Goal: Register for event/course

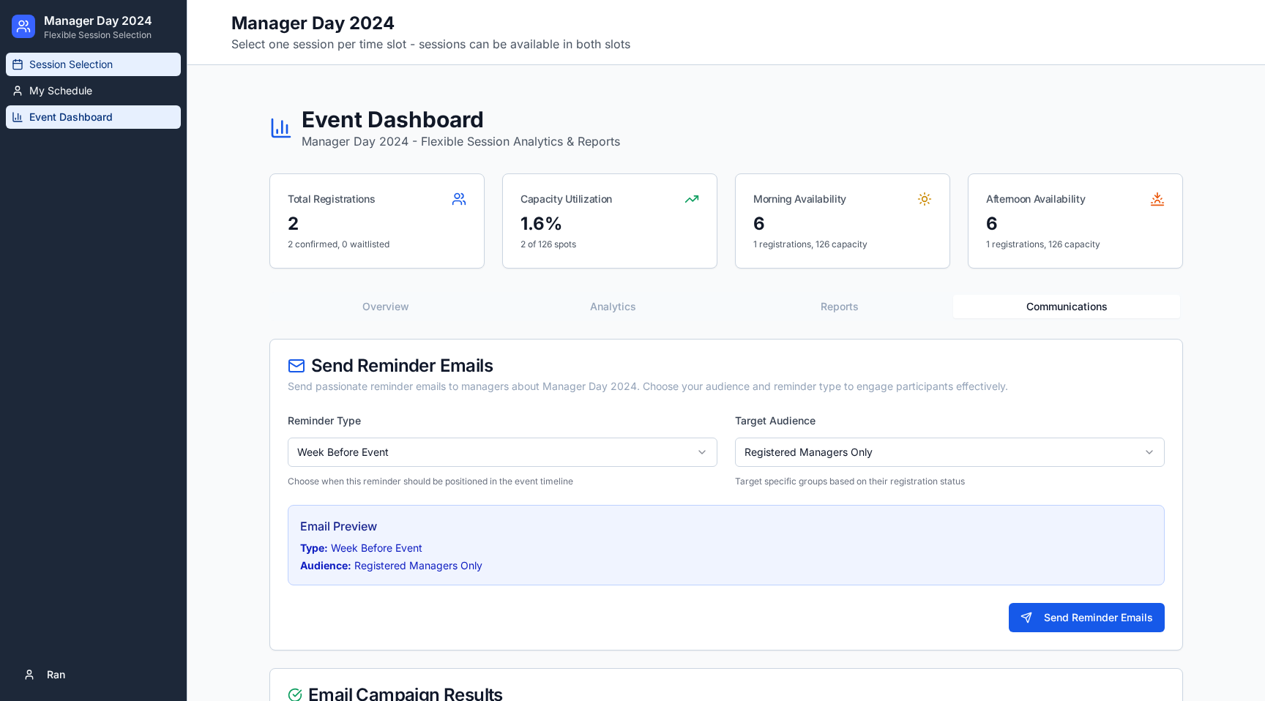
click at [69, 72] on link "Session Selection" at bounding box center [93, 64] width 175 height 23
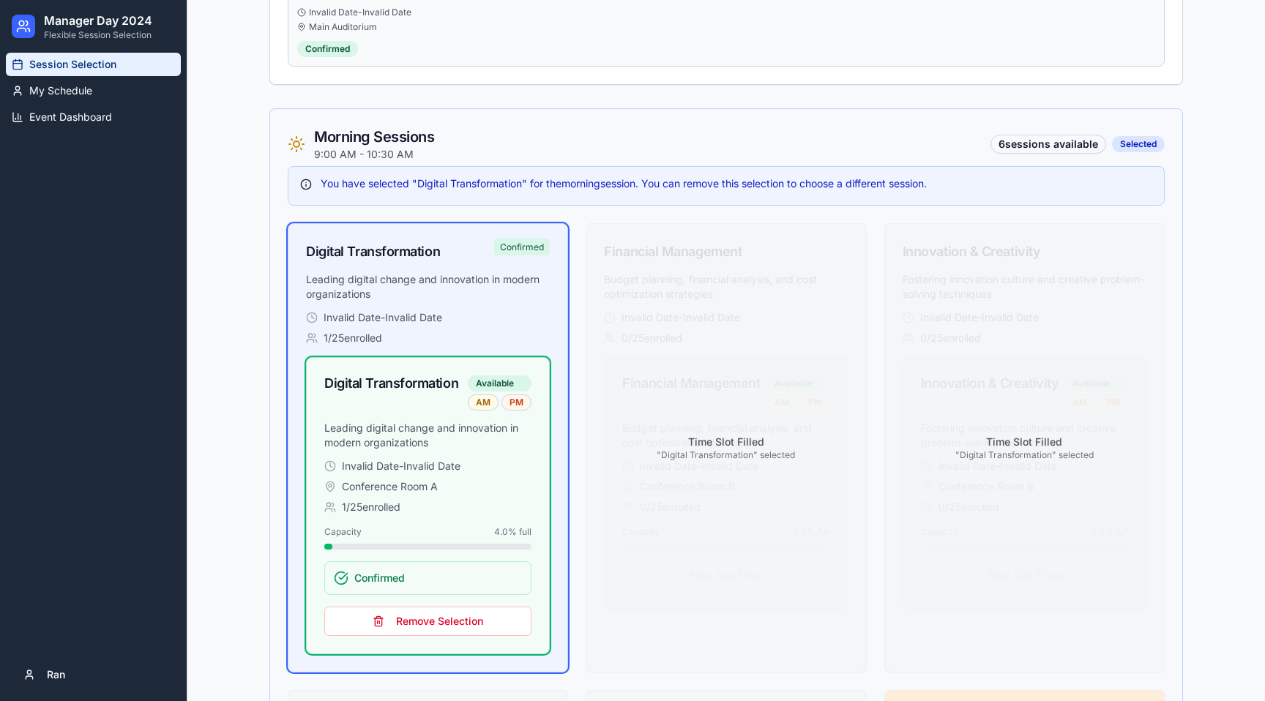
scroll to position [475, 0]
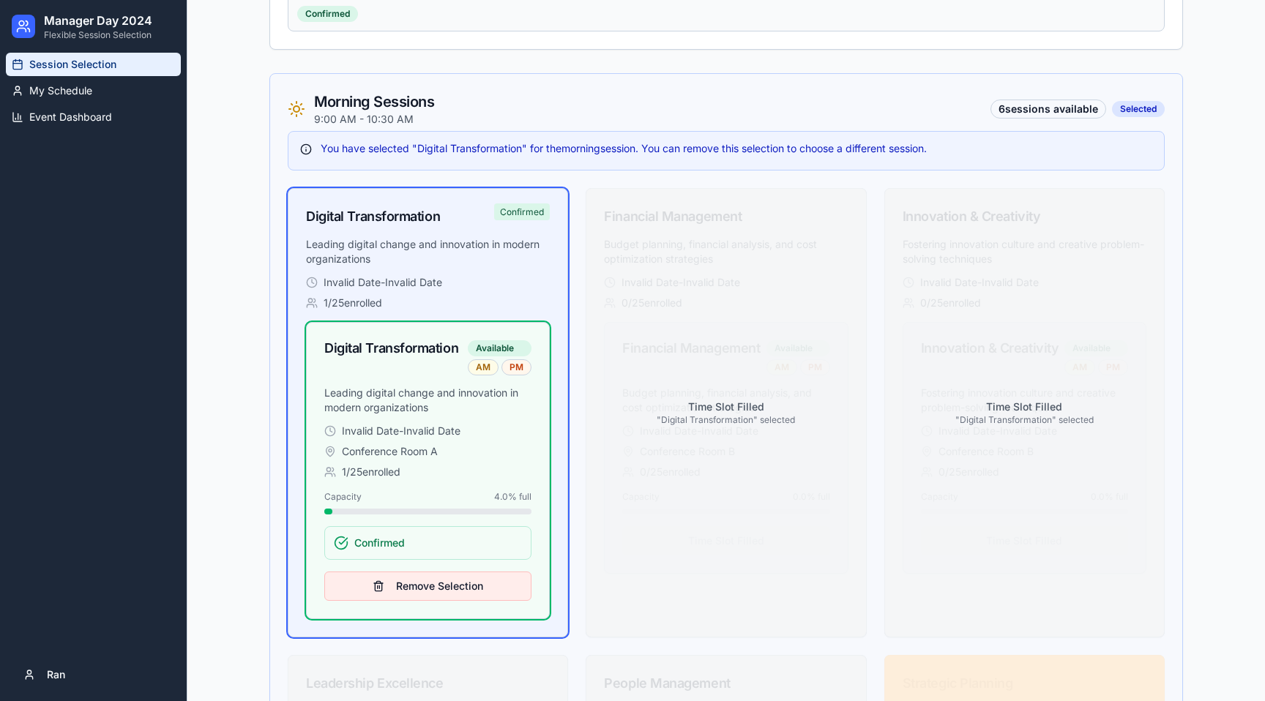
click at [436, 582] on button "Remove Selection" at bounding box center [427, 586] width 207 height 29
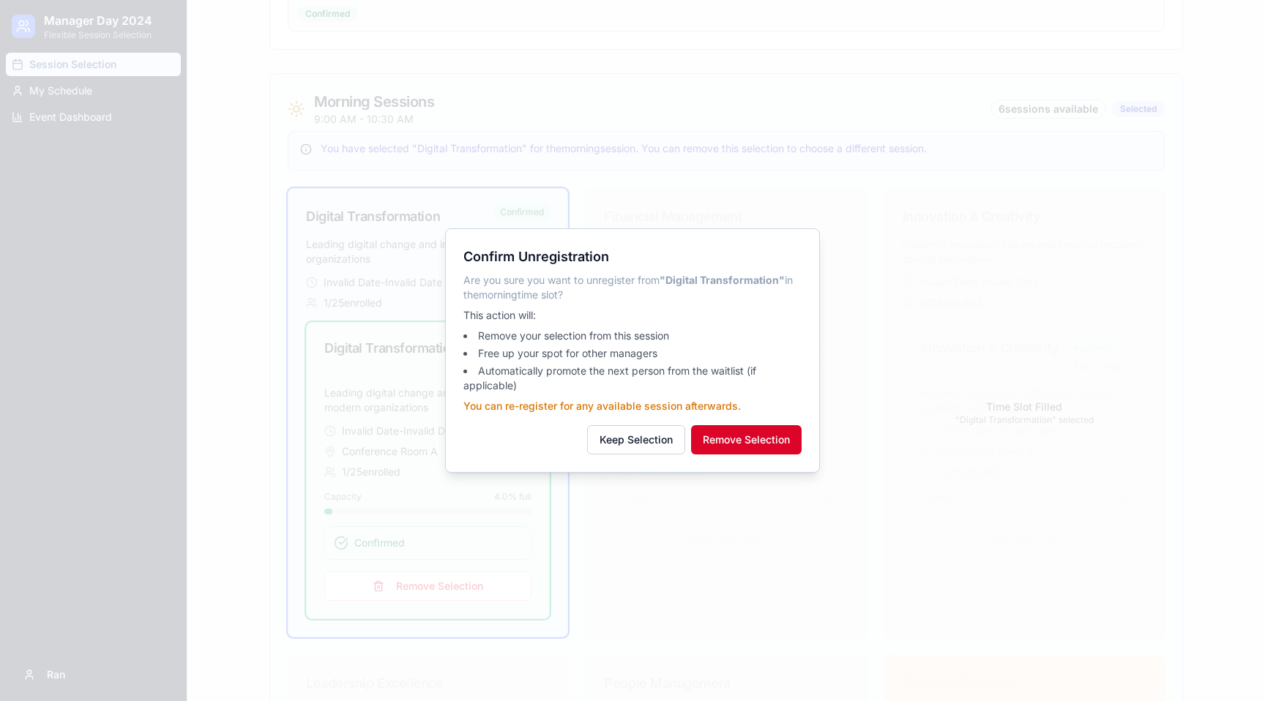
click at [758, 449] on button "Remove Selection" at bounding box center [746, 439] width 111 height 29
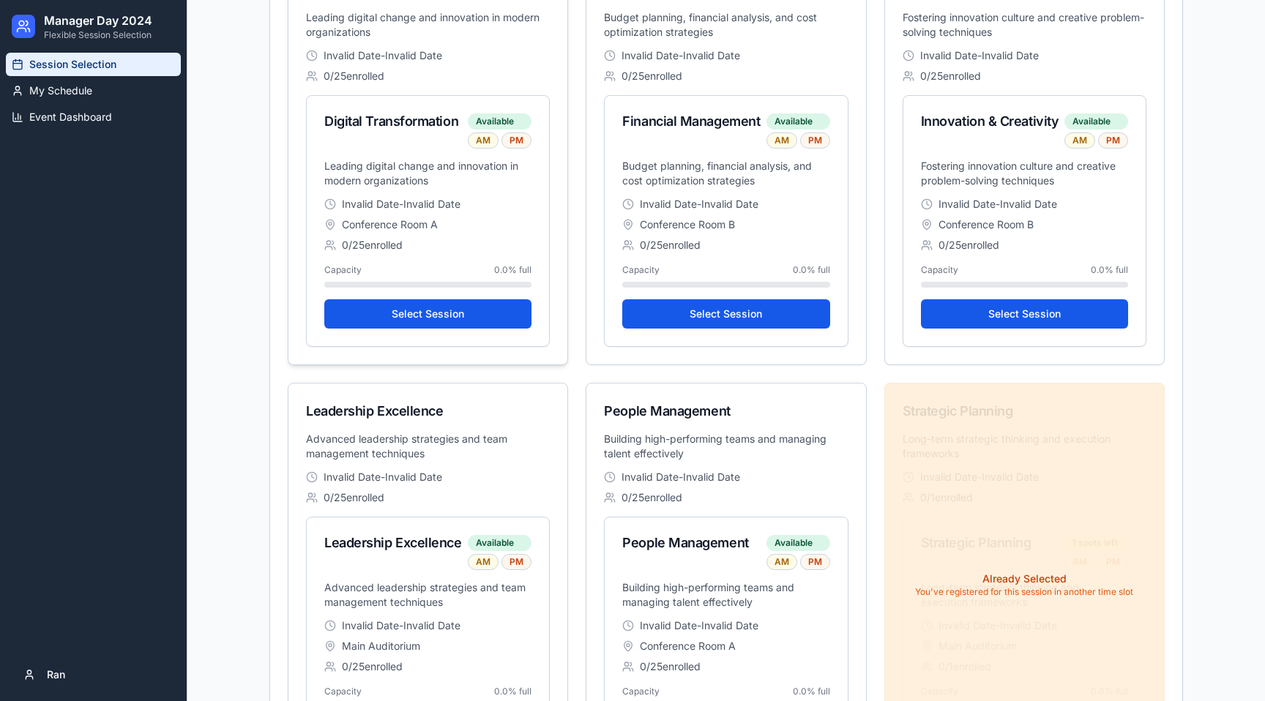
scroll to position [553, 0]
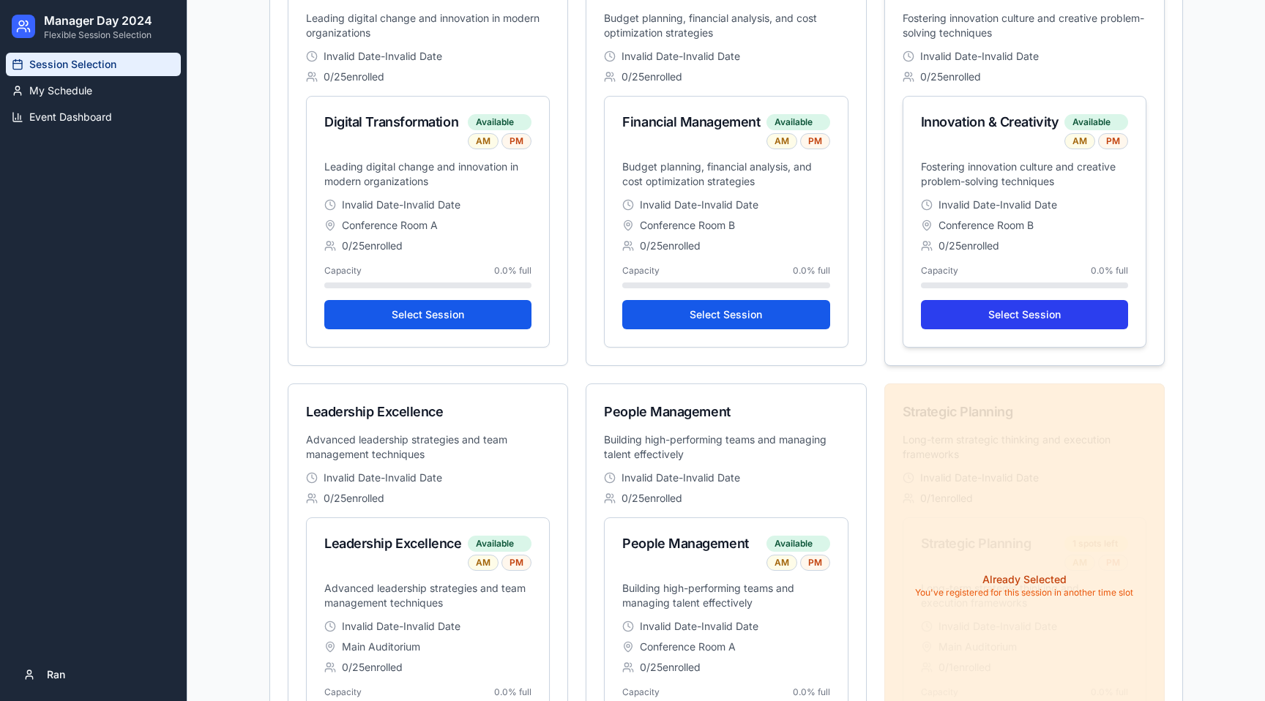
click at [1045, 305] on button "Select Session" at bounding box center [1024, 314] width 207 height 29
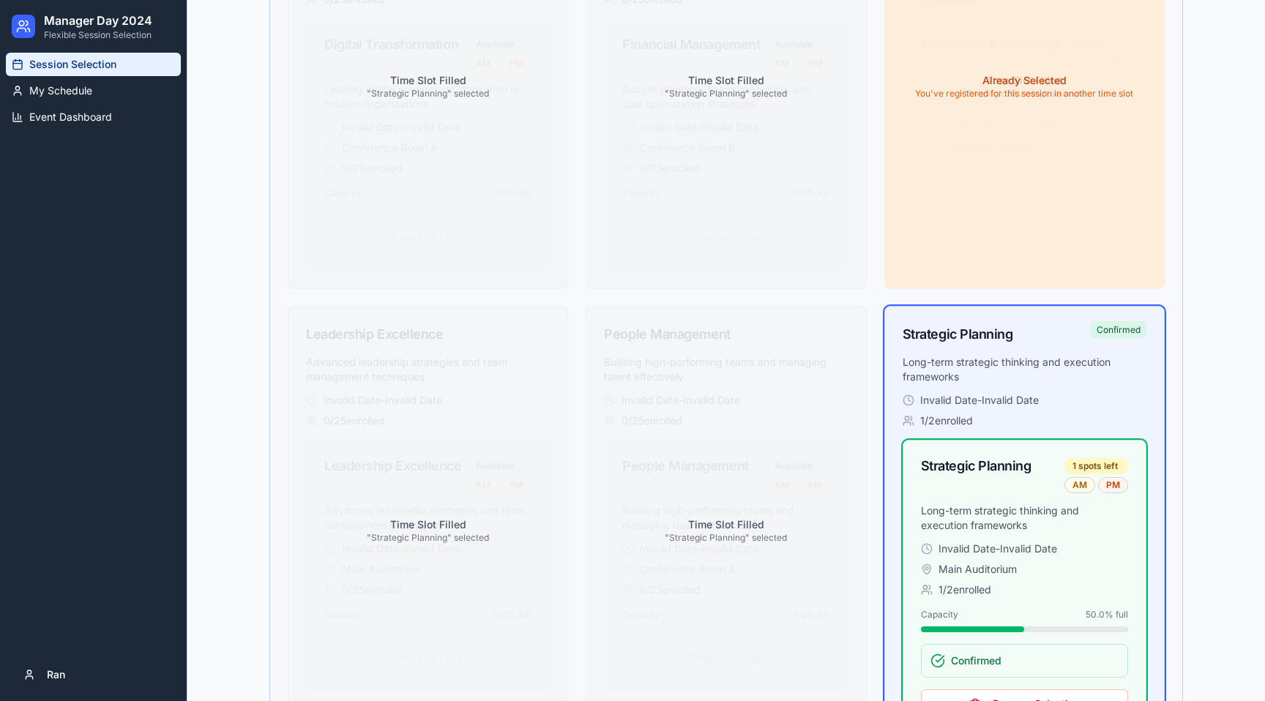
scroll to position [2040, 0]
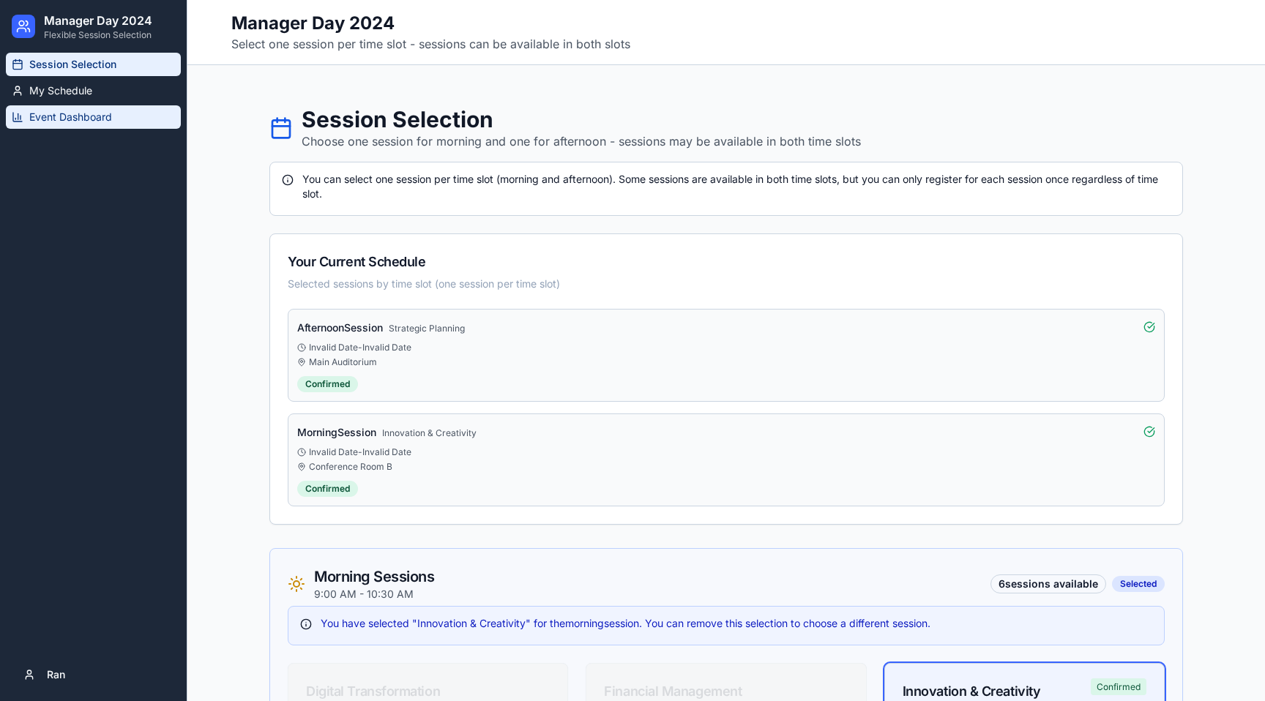
click at [64, 112] on span "Event Dashboard" at bounding box center [70, 117] width 83 height 15
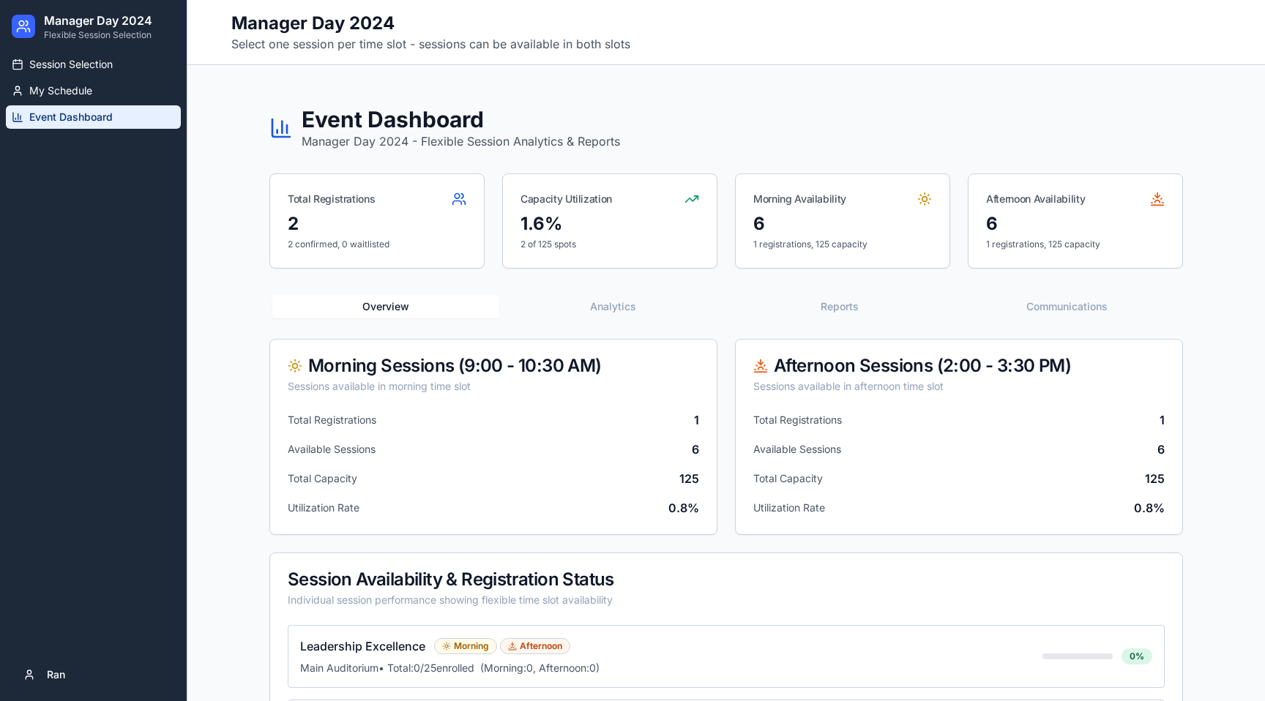
click at [608, 308] on button "Analytics" at bounding box center [612, 306] width 227 height 23
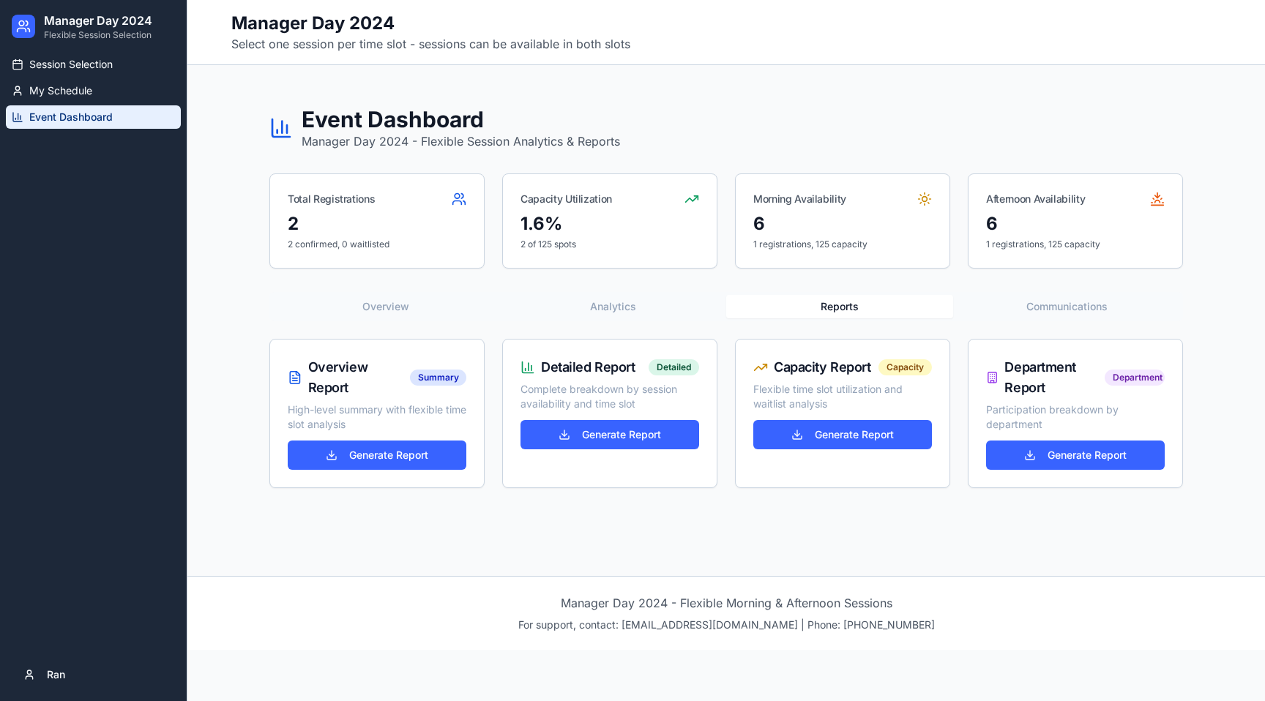
click at [842, 311] on button "Reports" at bounding box center [839, 306] width 227 height 23
click at [1057, 310] on button "Communications" at bounding box center [1066, 306] width 227 height 23
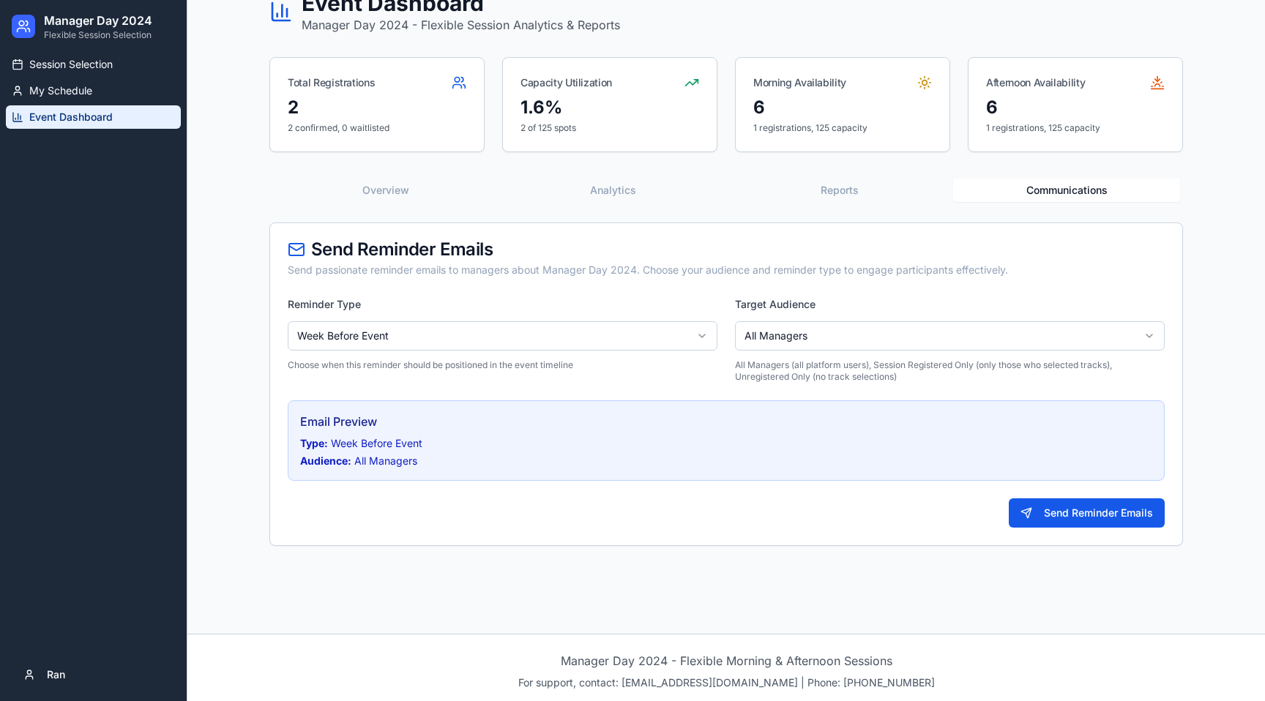
scroll to position [123, 0]
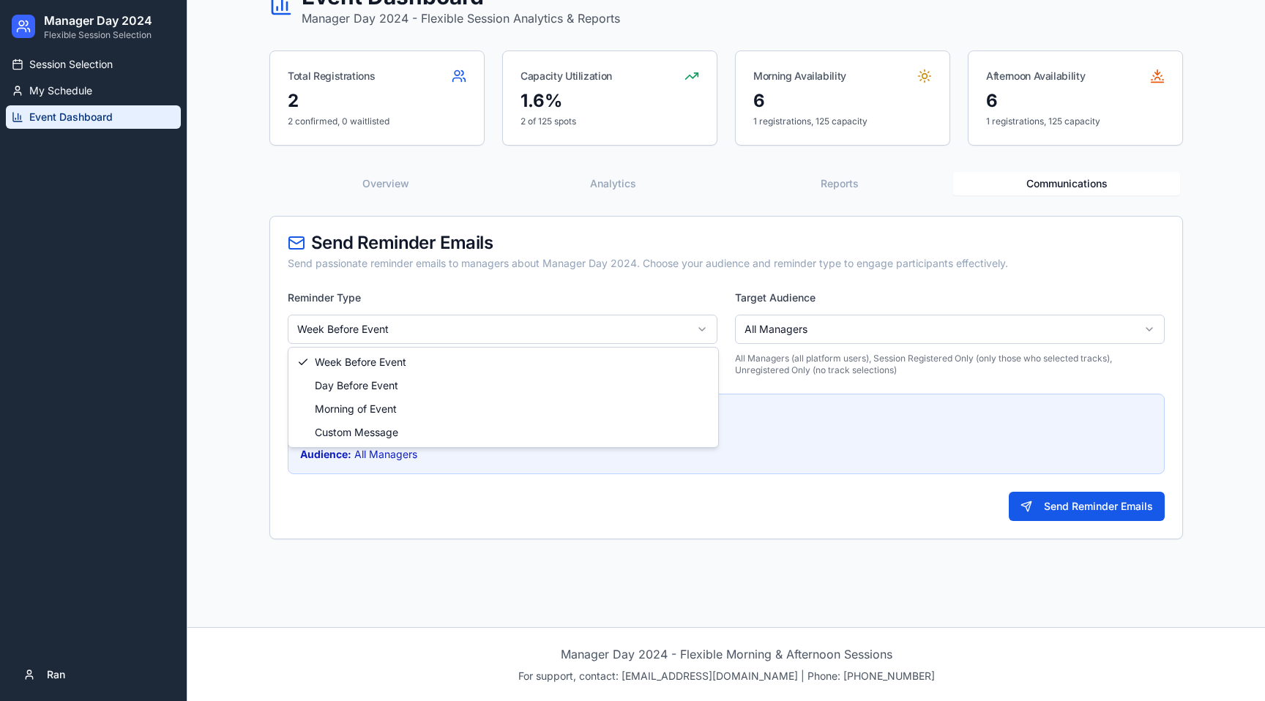
click at [507, 324] on html "Manager Day 2024 Flexible Session Selection Session Selection My Schedule Event…" at bounding box center [632, 289] width 1265 height 824
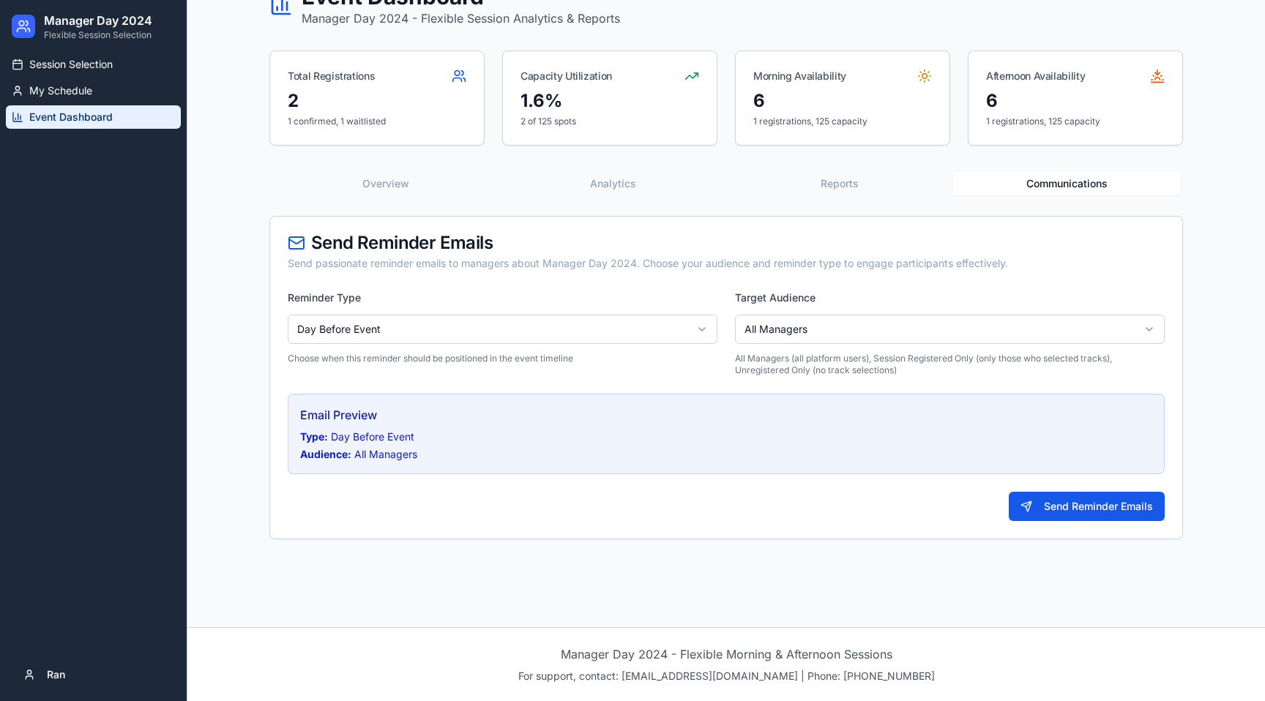
click at [870, 337] on html "Manager Day 2024 Flexible Session Selection Session Selection My Schedule Event…" at bounding box center [632, 289] width 1265 height 824
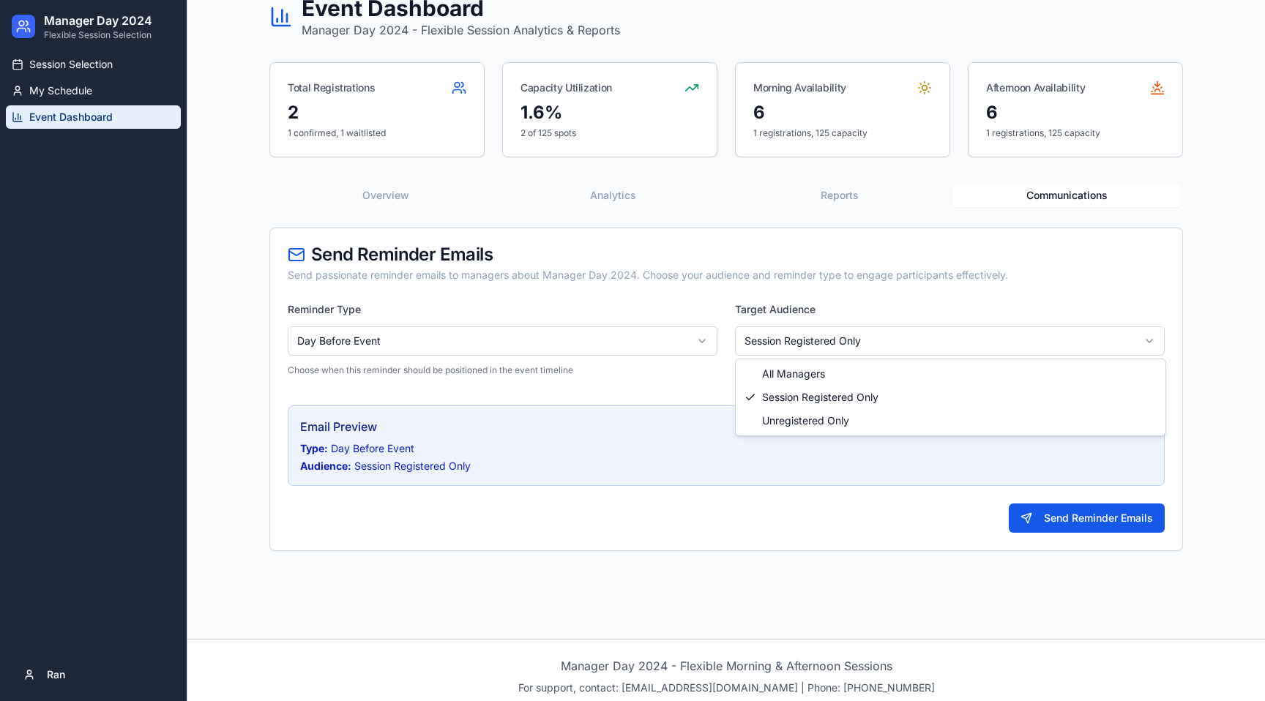
click at [841, 336] on html "Manager Day 2024 Flexible Session Selection Session Selection My Schedule Event…" at bounding box center [632, 301] width 1265 height 824
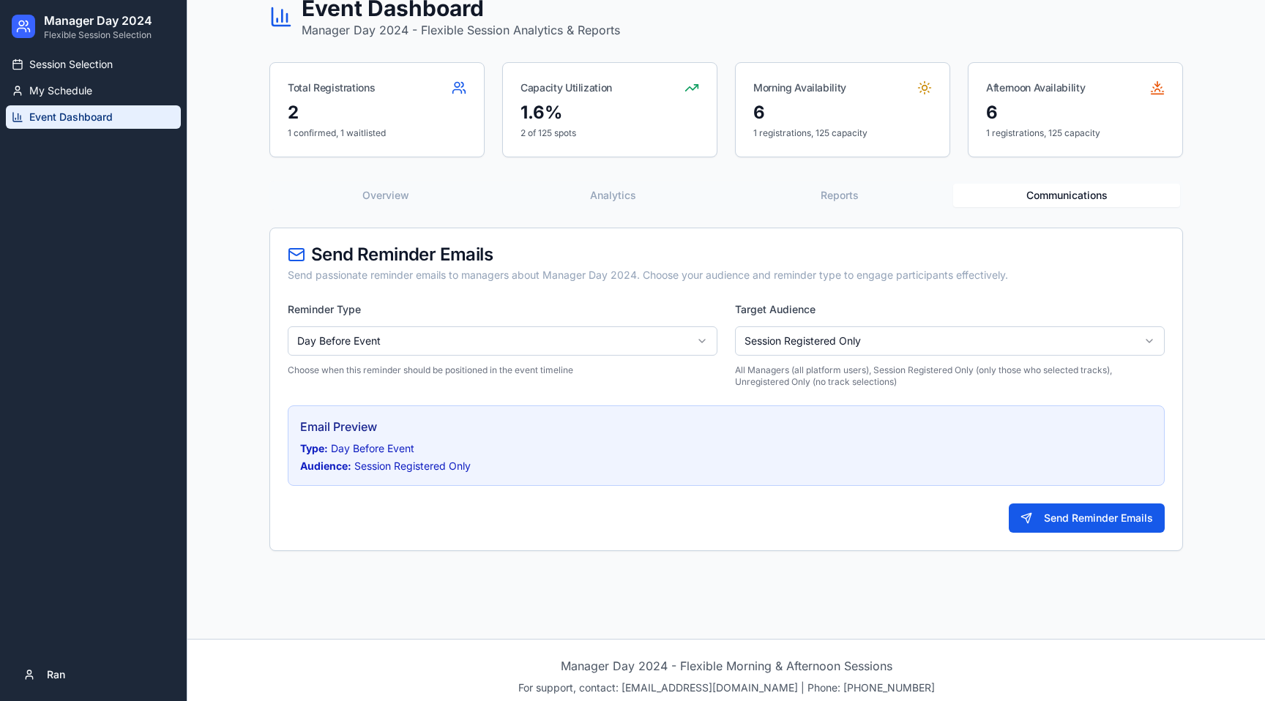
click at [629, 188] on button "Analytics" at bounding box center [612, 195] width 227 height 23
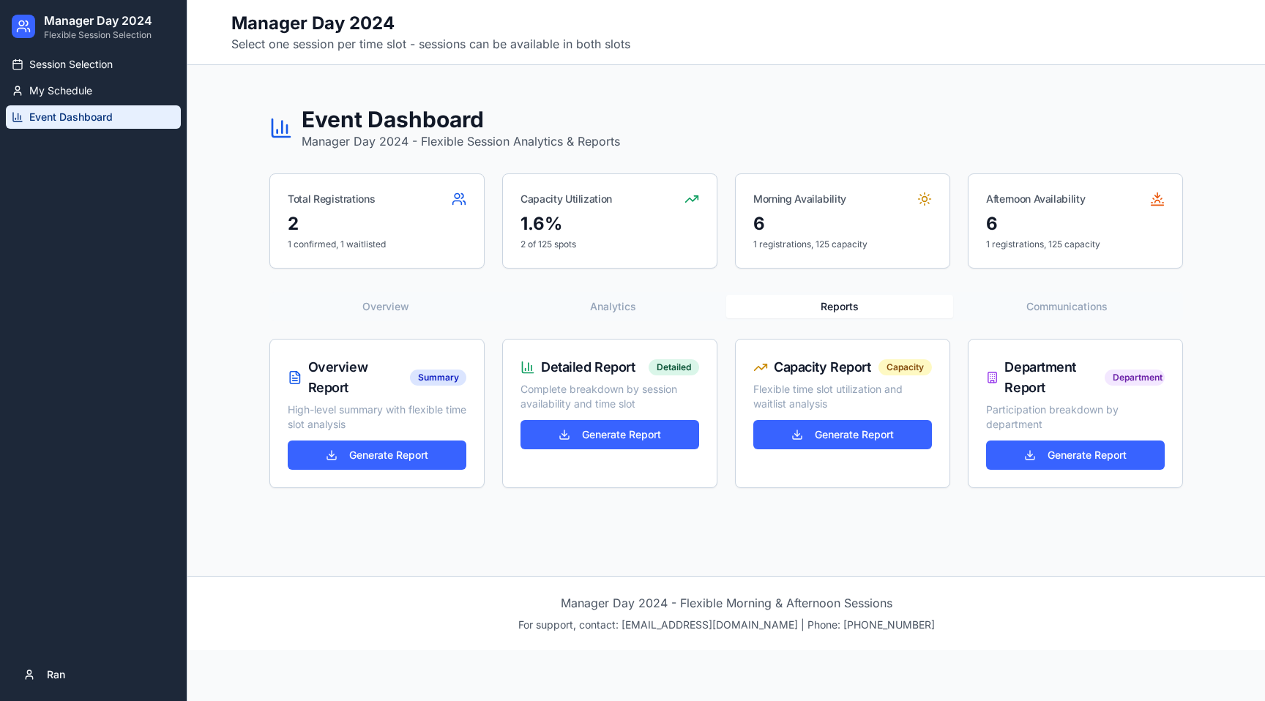
scroll to position [0, 0]
click at [864, 195] on div "Event Dashboard Manager Day 2024 - Flexible Session Analytics & Reports Total R…" at bounding box center [726, 297] width 937 height 429
click at [365, 452] on button "Generate Report" at bounding box center [377, 455] width 179 height 29
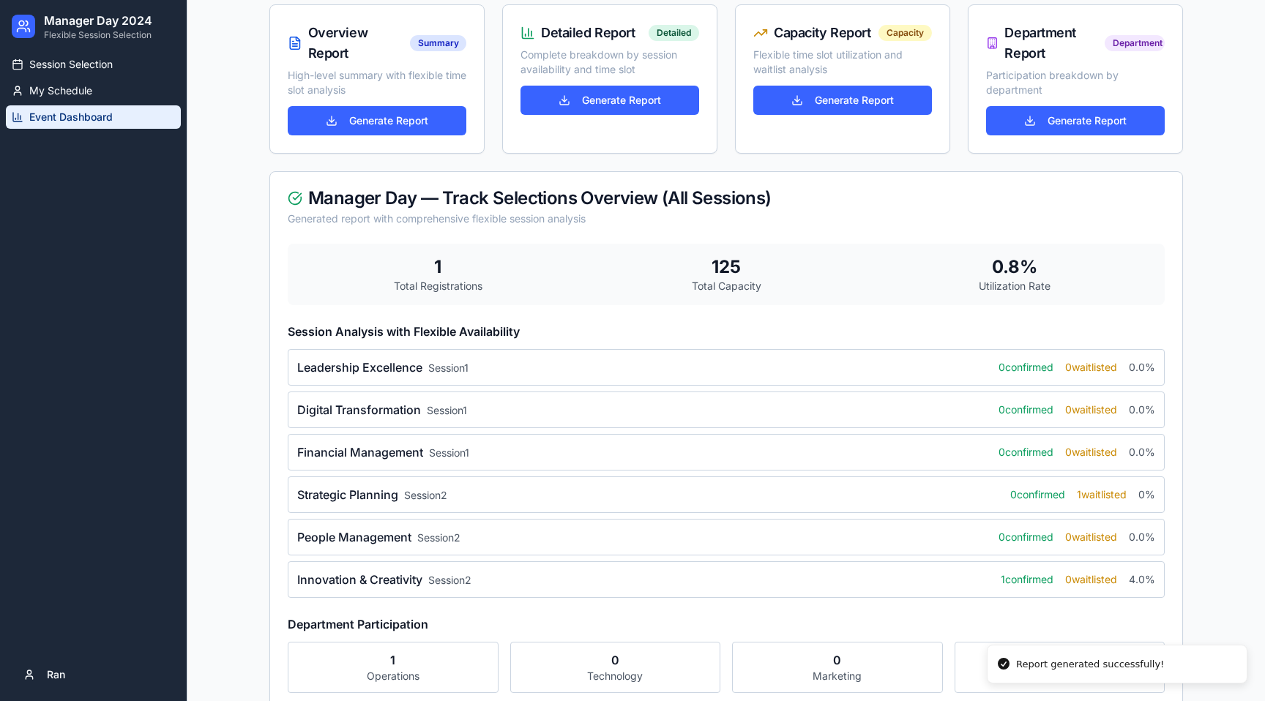
scroll to position [354, 0]
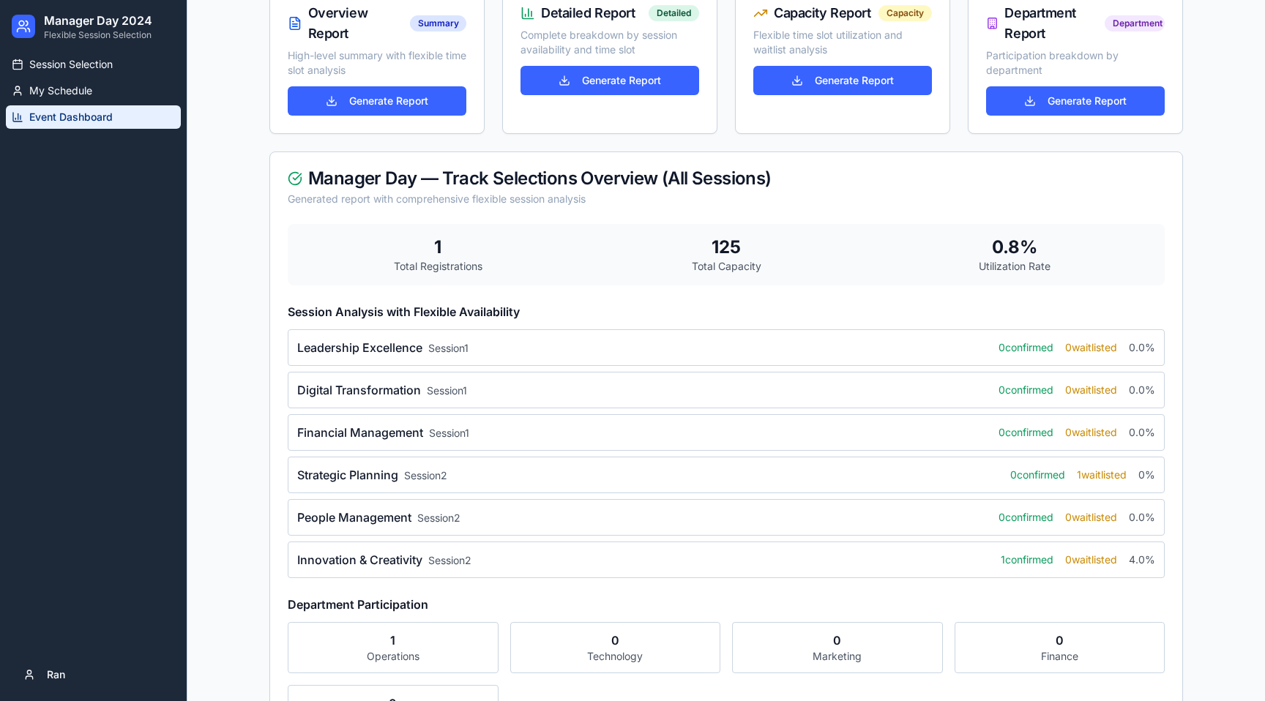
click at [534, 343] on div "Leadership Excellence Session 1 0 confirmed 0 waitlisted 0.0%" at bounding box center [726, 347] width 877 height 37
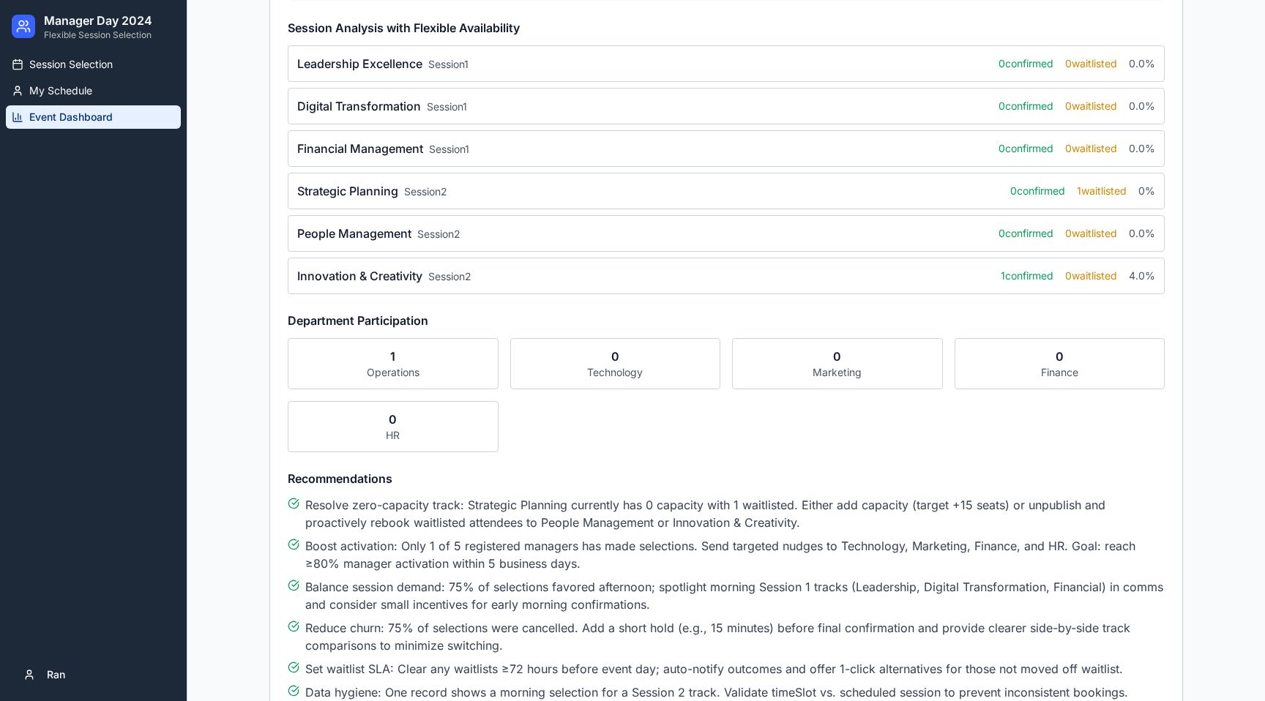
scroll to position [641, 0]
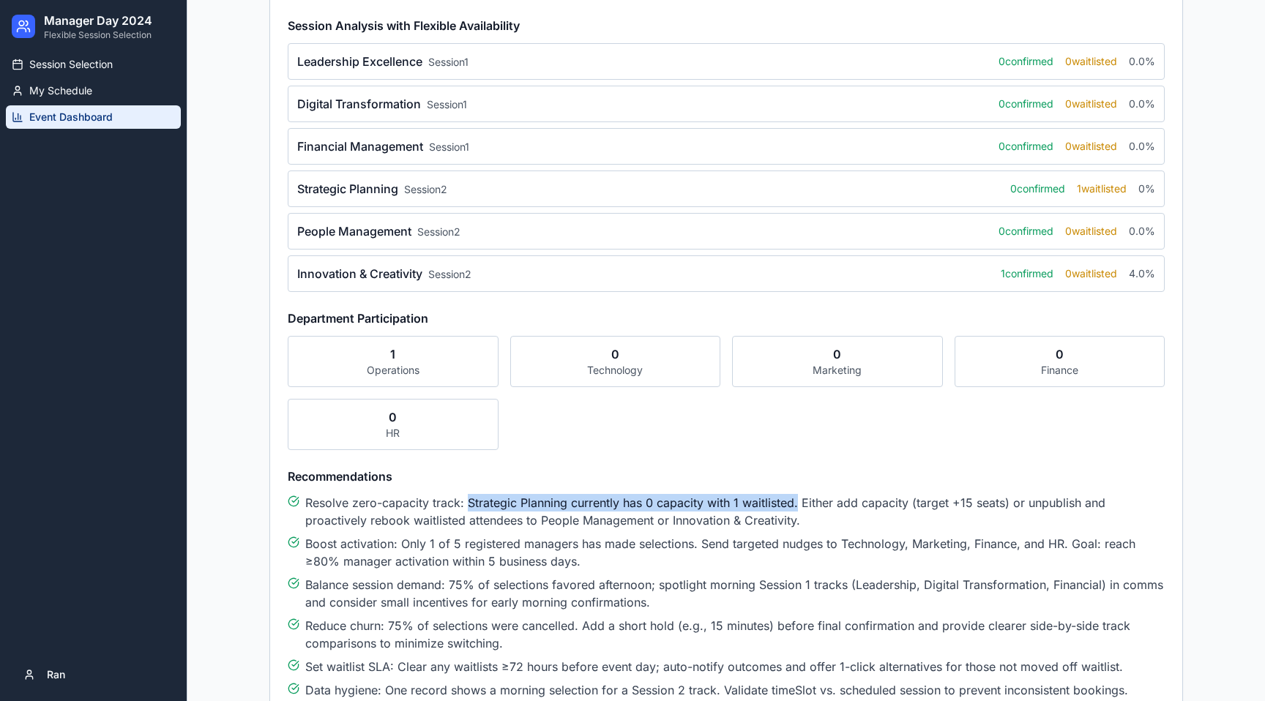
drag, startPoint x: 482, startPoint y: 501, endPoint x: 799, endPoint y: 511, distance: 317.1
click at [799, 511] on span "Resolve zero-capacity track: Strategic Planning currently has 0 capacity with 1…" at bounding box center [734, 511] width 859 height 35
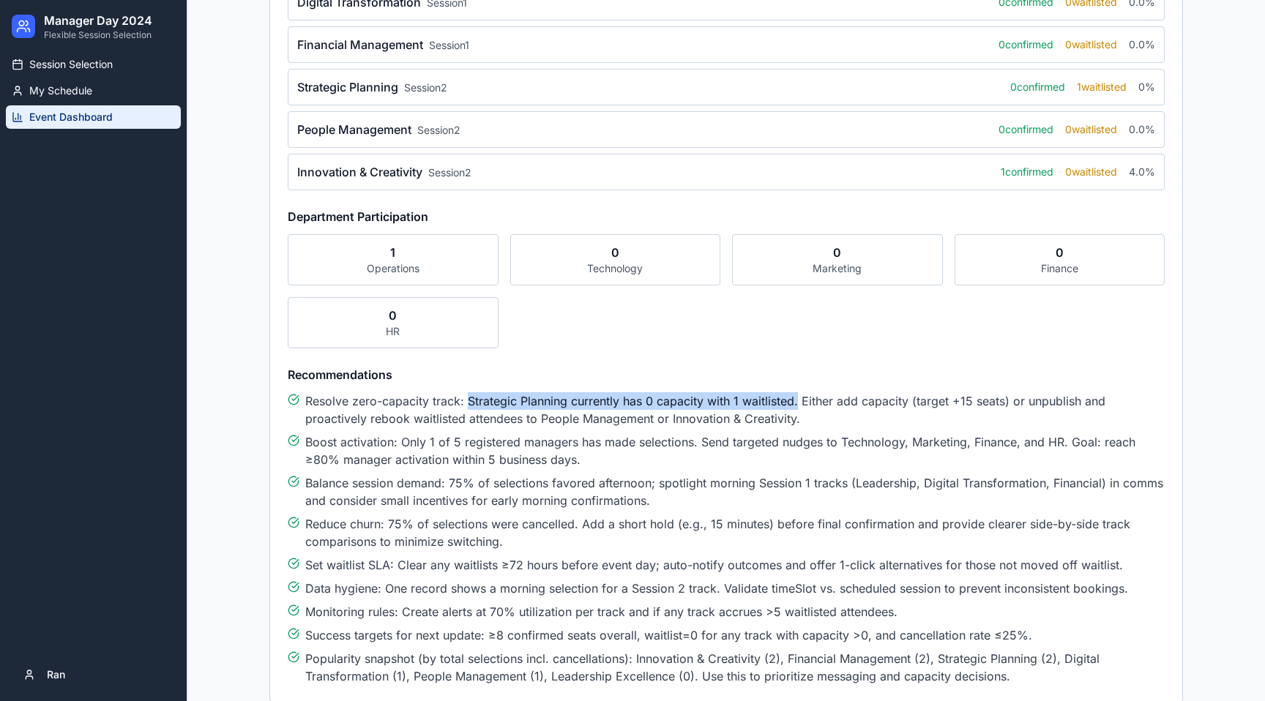
scroll to position [746, 0]
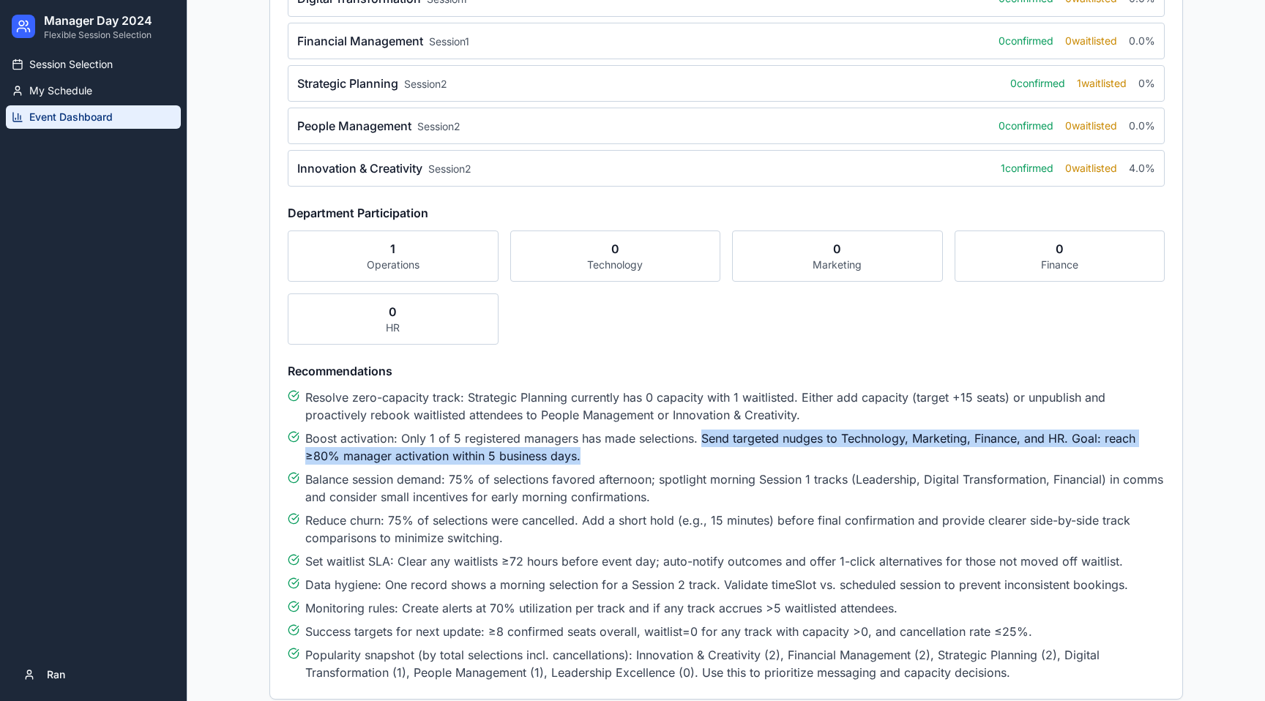
drag, startPoint x: 699, startPoint y: 444, endPoint x: 1001, endPoint y: 460, distance: 302.8
click at [1001, 462] on span "Boost activation: Only 1 of 5 registered managers has made selections. Send tar…" at bounding box center [734, 447] width 859 height 35
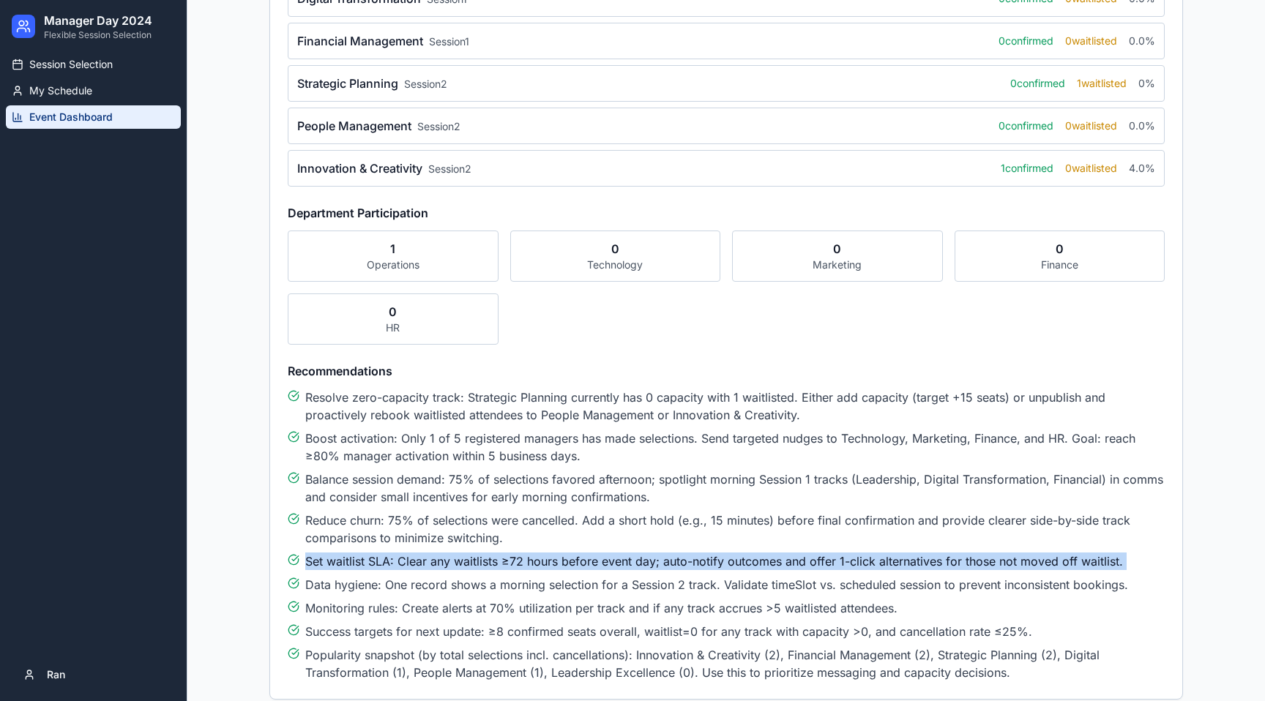
drag, startPoint x: 305, startPoint y: 567, endPoint x: 475, endPoint y: 573, distance: 170.0
click at [474, 571] on ul "Resolve zero-capacity track: Strategic Planning currently has 0 capacity with 1…" at bounding box center [726, 535] width 877 height 293
drag, startPoint x: 400, startPoint y: 562, endPoint x: 538, endPoint y: 571, distance: 138.6
click at [538, 571] on ul "Resolve zero-capacity track: Strategic Planning currently has 0 capacity with 1…" at bounding box center [726, 535] width 877 height 293
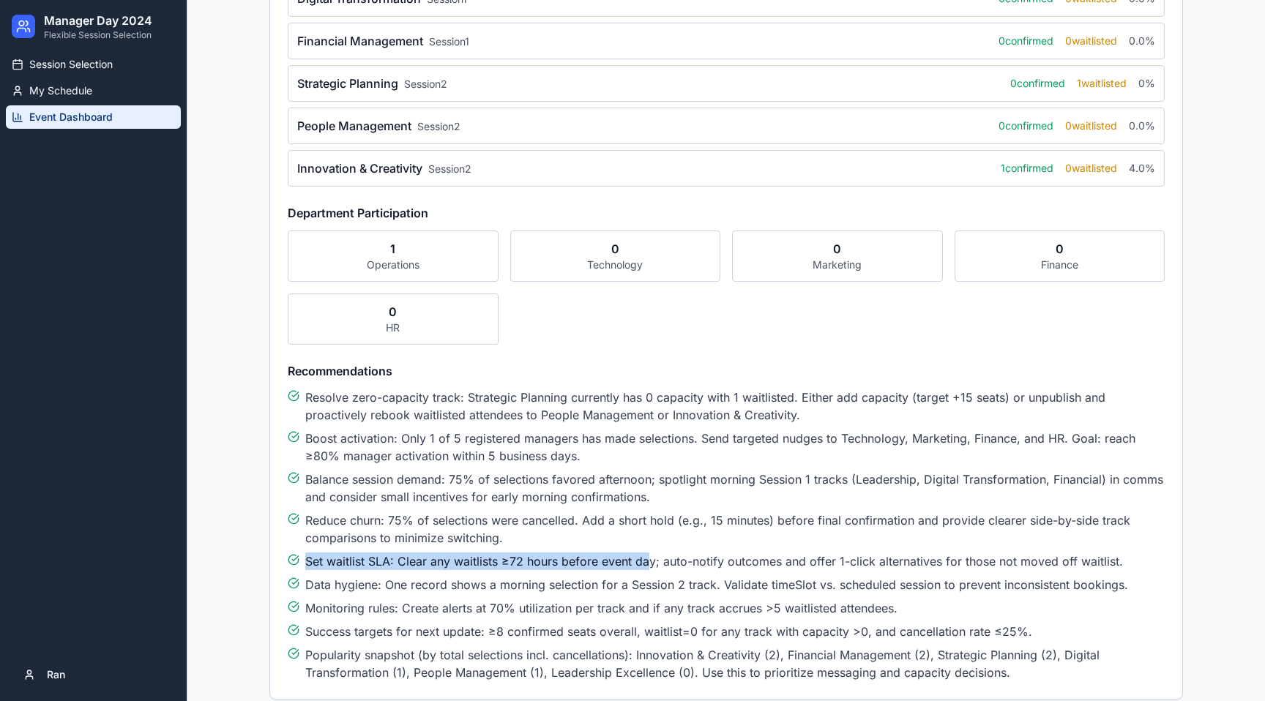
drag, startPoint x: 647, startPoint y: 561, endPoint x: 942, endPoint y: 549, distance: 295.3
click at [942, 549] on ul "Resolve zero-capacity track: Strategic Planning currently has 0 capacity with 1…" at bounding box center [726, 535] width 877 height 293
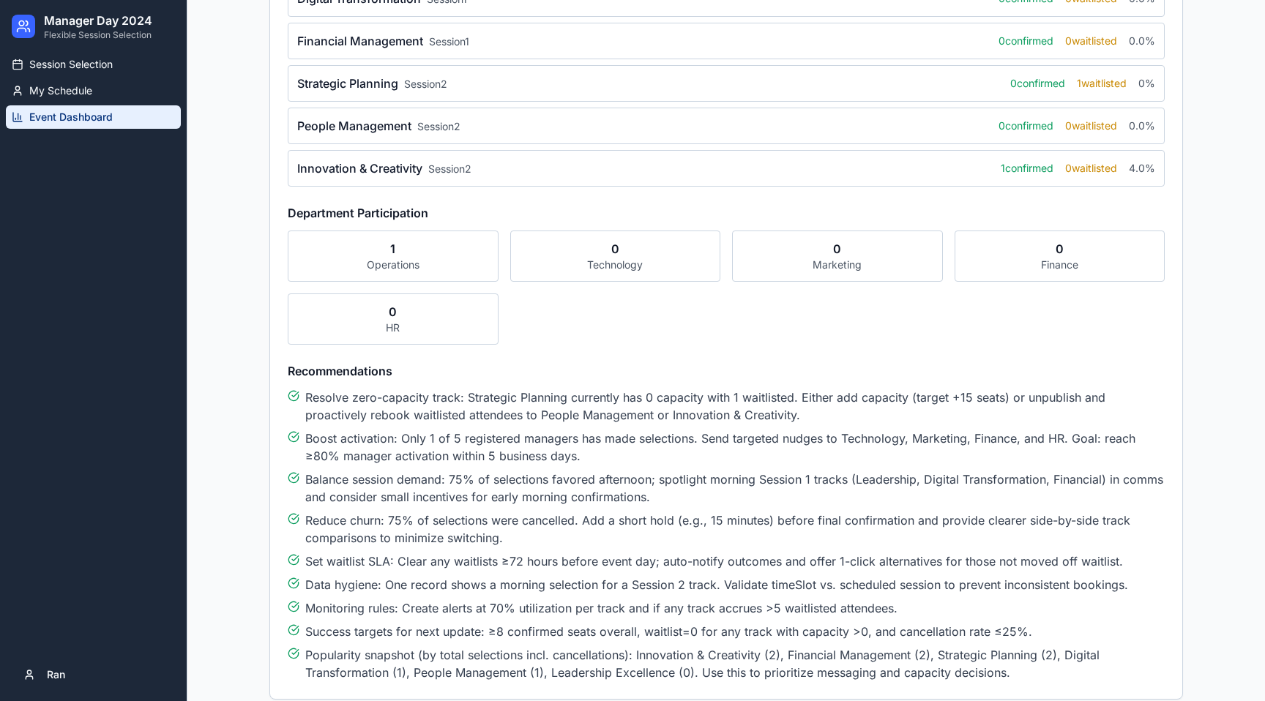
click at [931, 559] on span "Set waitlist SLA: Clear any waitlists ≥72 hours before event day; auto-notify o…" at bounding box center [714, 562] width 818 height 18
drag, startPoint x: 307, startPoint y: 605, endPoint x: 594, endPoint y: 611, distance: 286.3
click at [594, 610] on span "Monitoring rules: Create alerts at 70% utilization per track and if any track a…" at bounding box center [601, 609] width 592 height 18
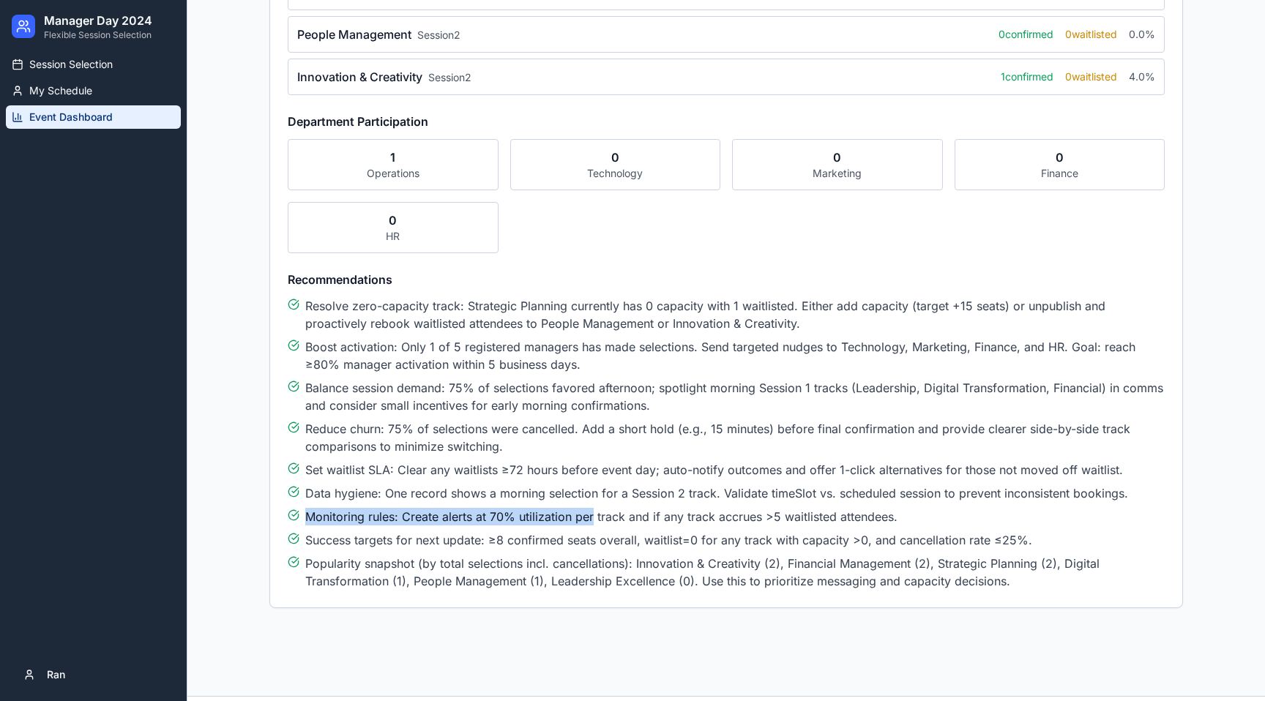
scroll to position [906, 0]
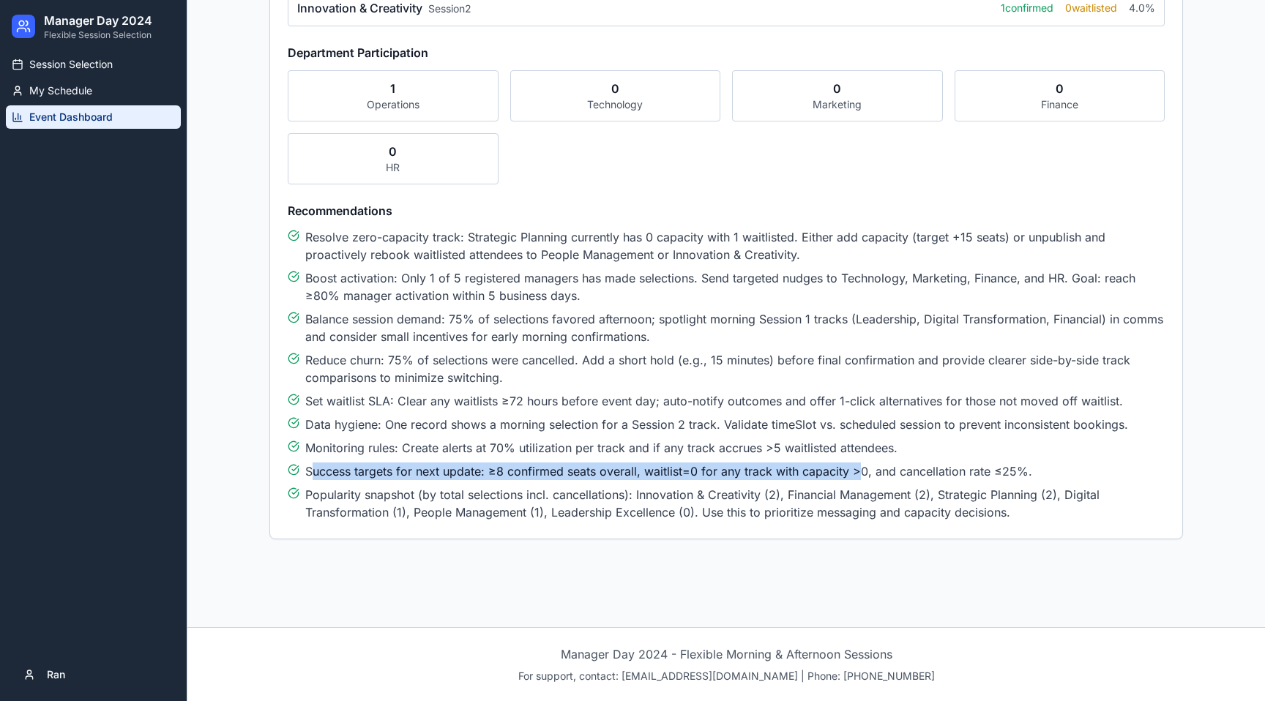
drag, startPoint x: 312, startPoint y: 469, endPoint x: 861, endPoint y: 476, distance: 549.1
click at [861, 474] on span "Success targets for next update: ≥8 confirmed seats overall, waitlist=0 for any…" at bounding box center [668, 472] width 727 height 18
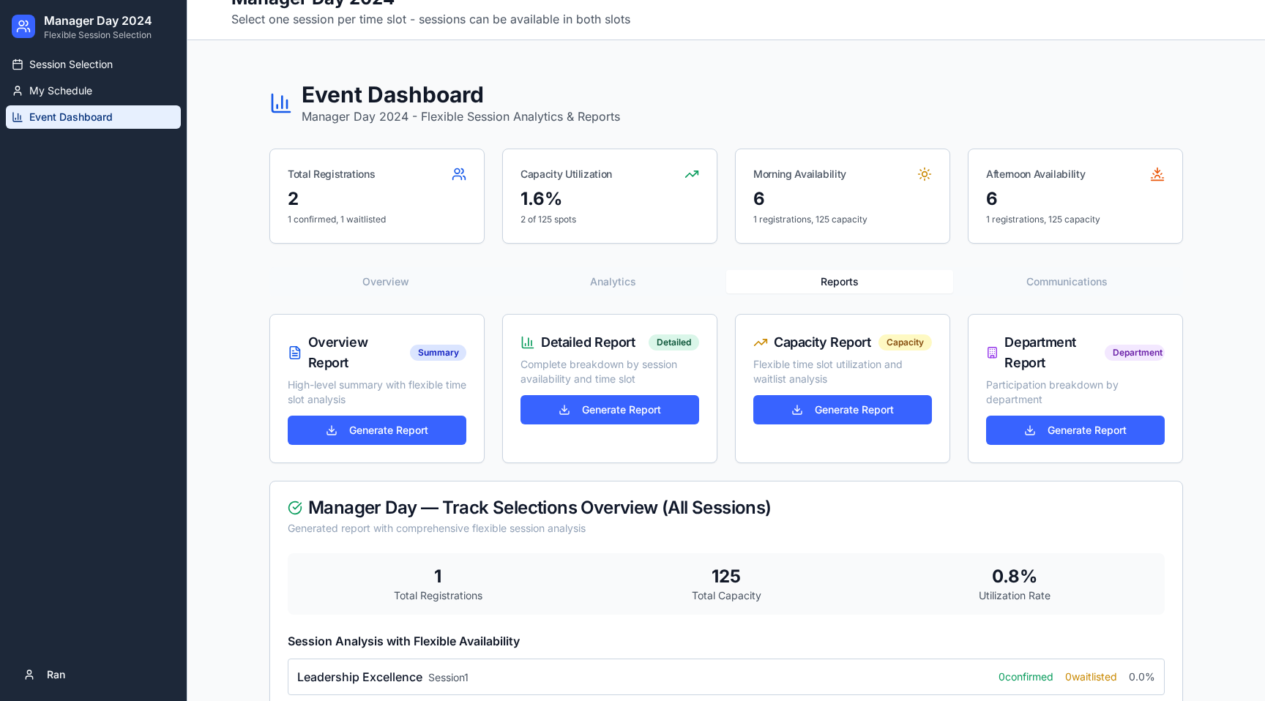
scroll to position [0, 0]
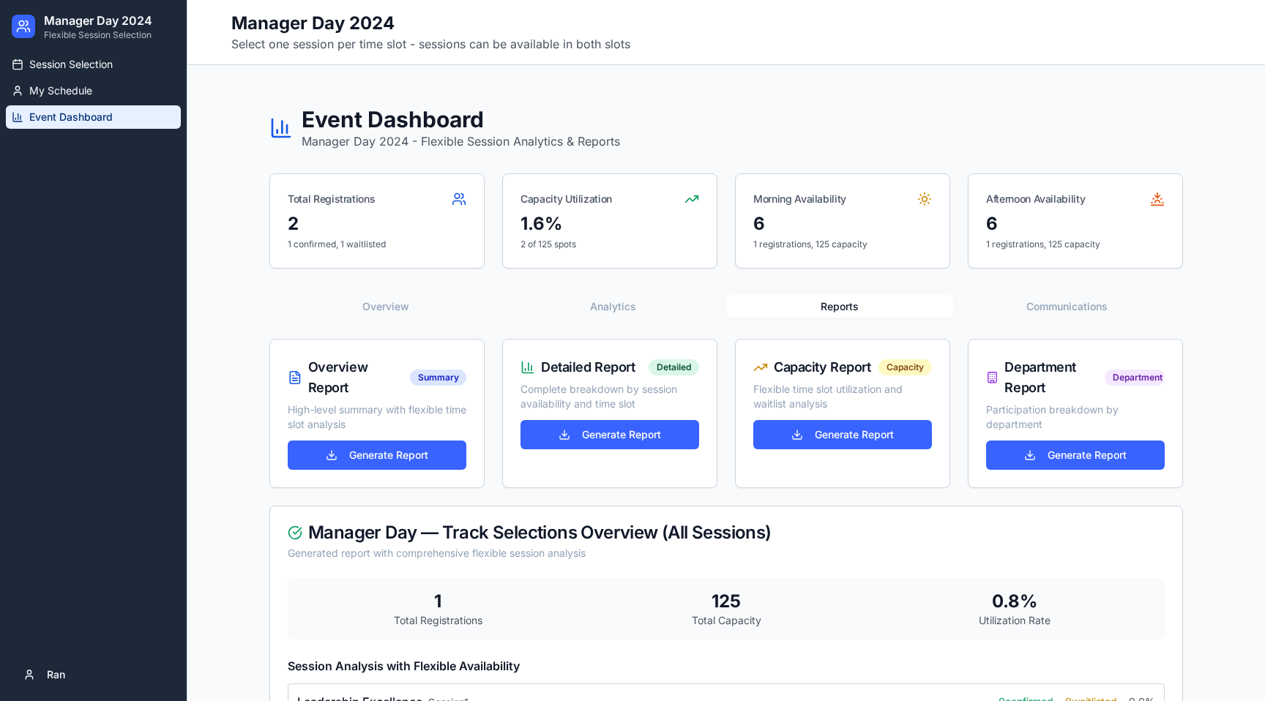
click at [542, 541] on span "Manager Day — Track Selections Overview (All Sessions)" at bounding box center [539, 533] width 463 height 18
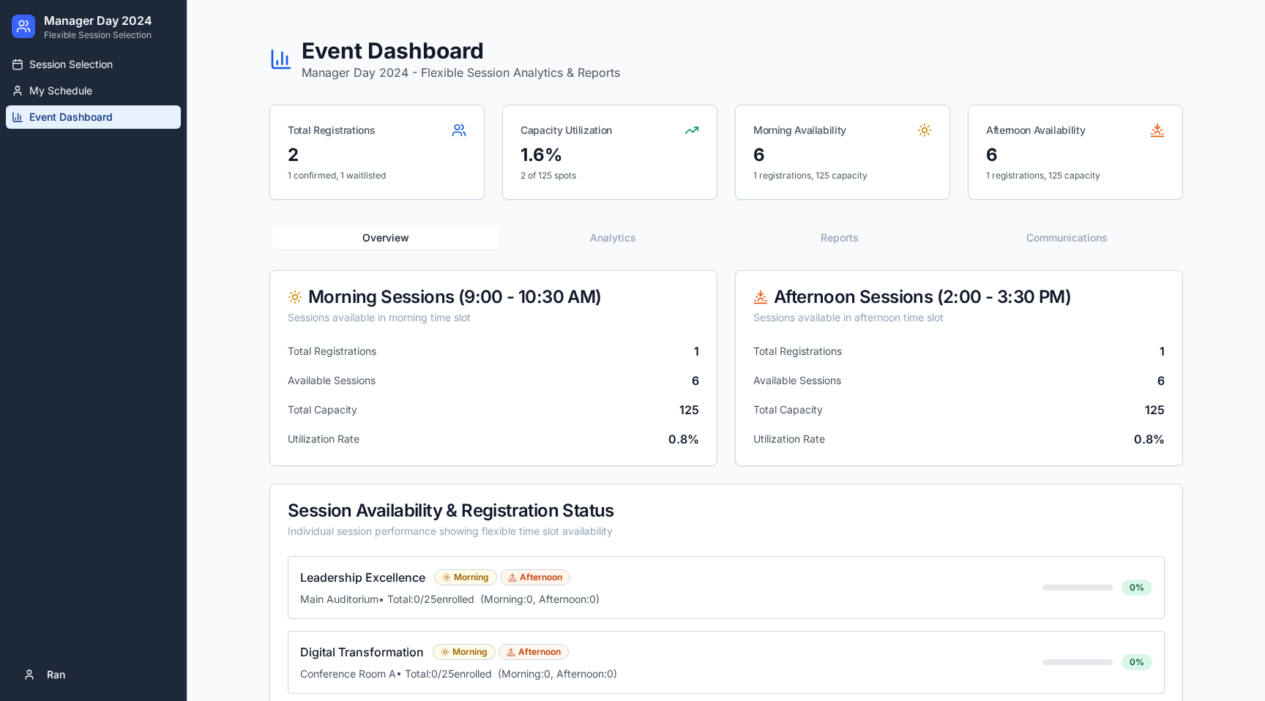
scroll to position [65, 0]
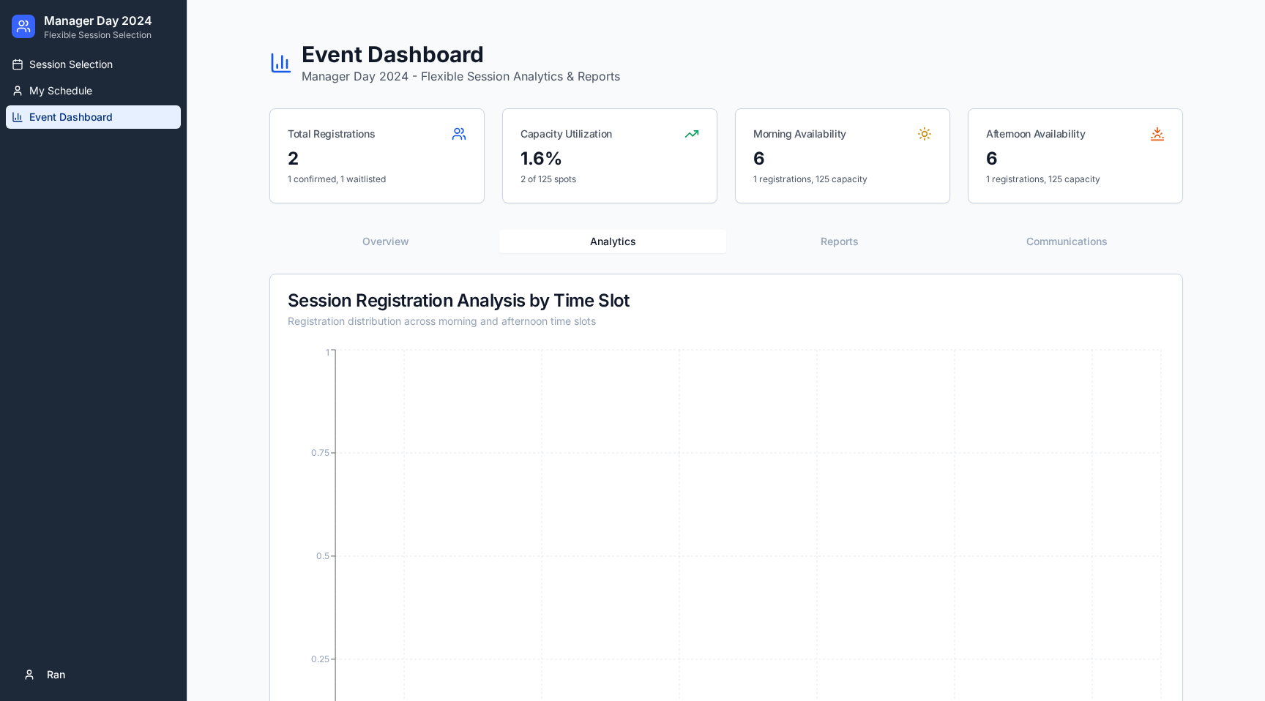
click at [618, 248] on button "Analytics" at bounding box center [612, 241] width 227 height 23
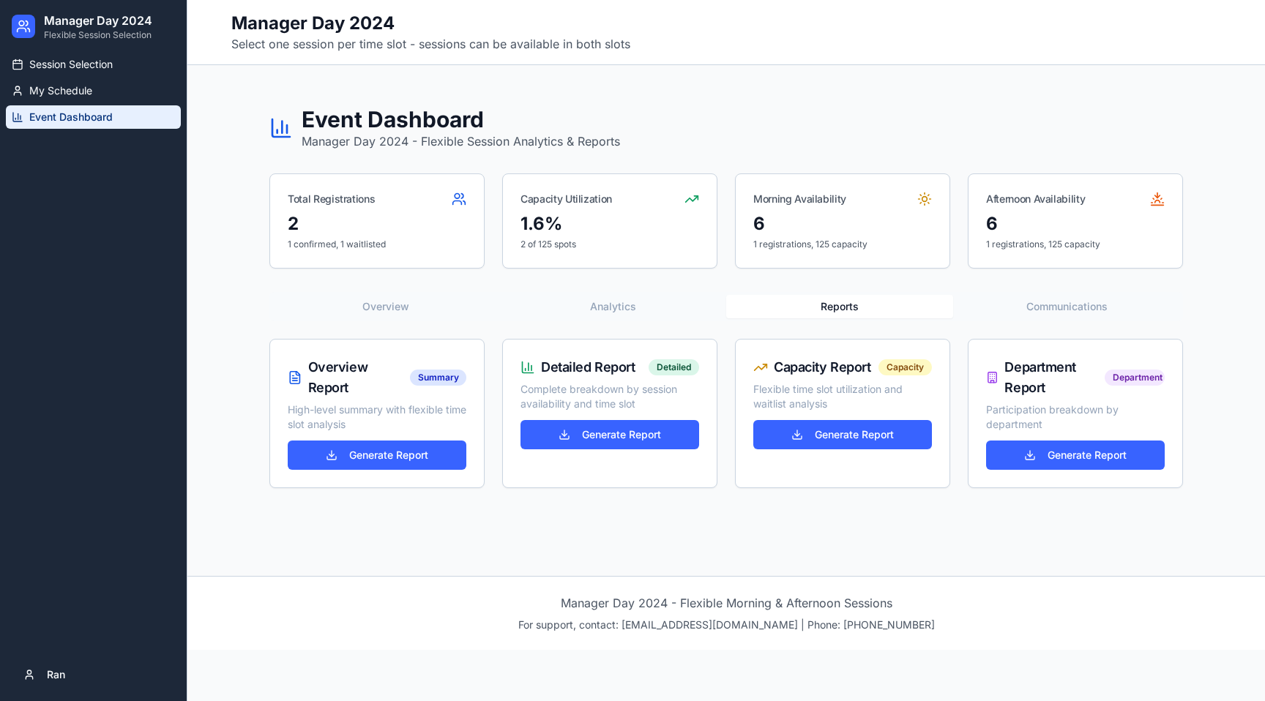
scroll to position [0, 0]
click at [825, 248] on div "Event Dashboard Manager Day 2024 - Flexible Session Analytics & Reports Total R…" at bounding box center [726, 297] width 937 height 429
click at [33, 66] on span "Session Selection" at bounding box center [70, 64] width 83 height 15
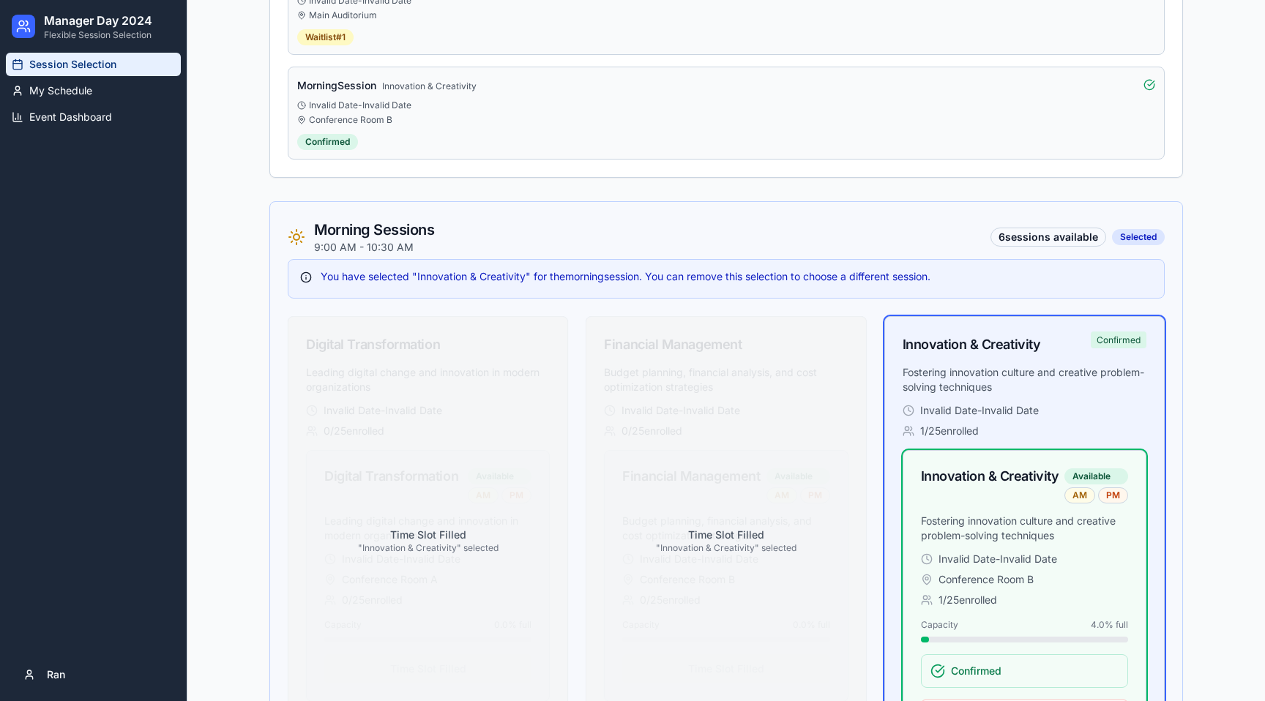
click at [576, 258] on div "Morning Sessions 9:00 AM - 10:30 AM 6 sessions available Selected You have sele…" at bounding box center [726, 259] width 912 height 114
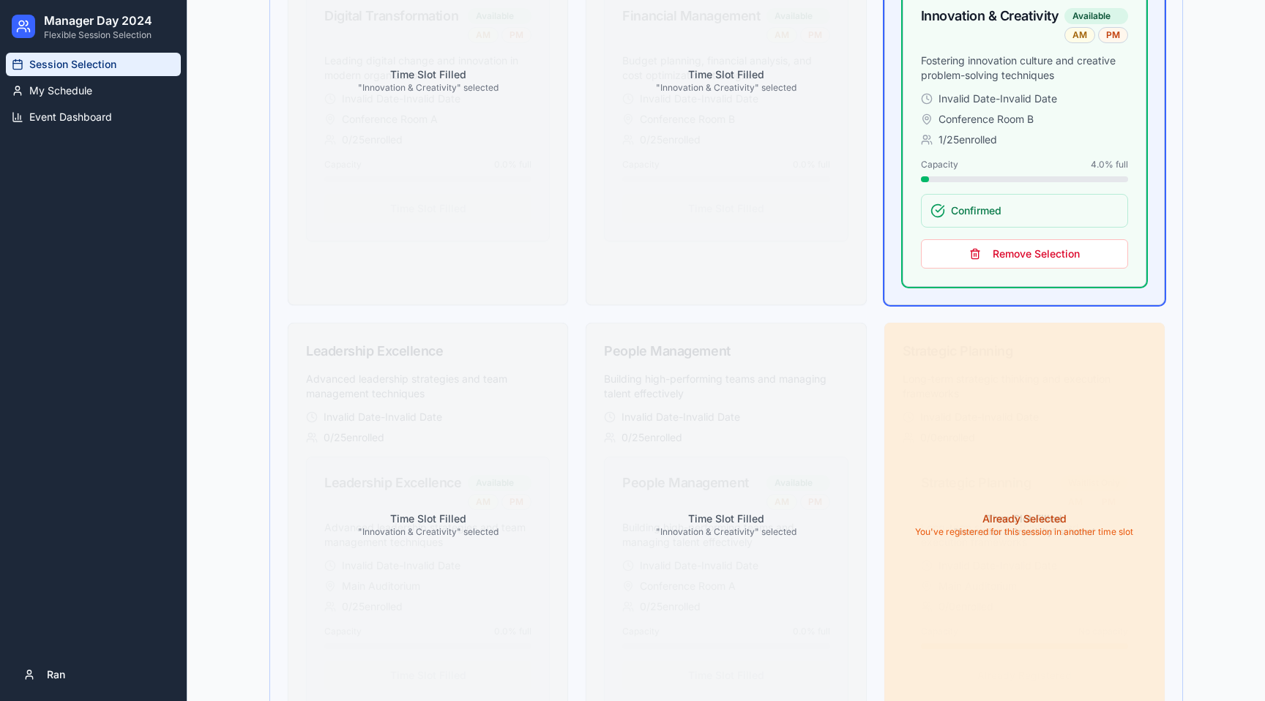
scroll to position [949, 0]
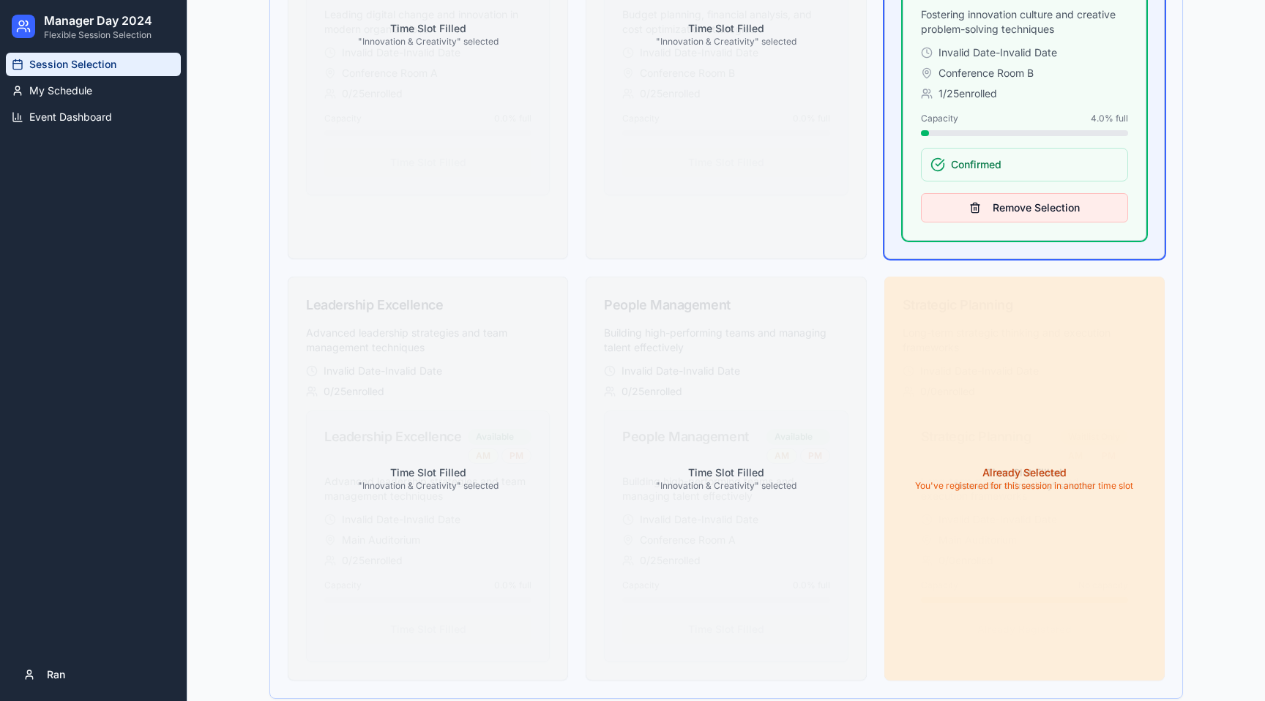
click at [1031, 214] on button "Remove Selection" at bounding box center [1024, 207] width 207 height 29
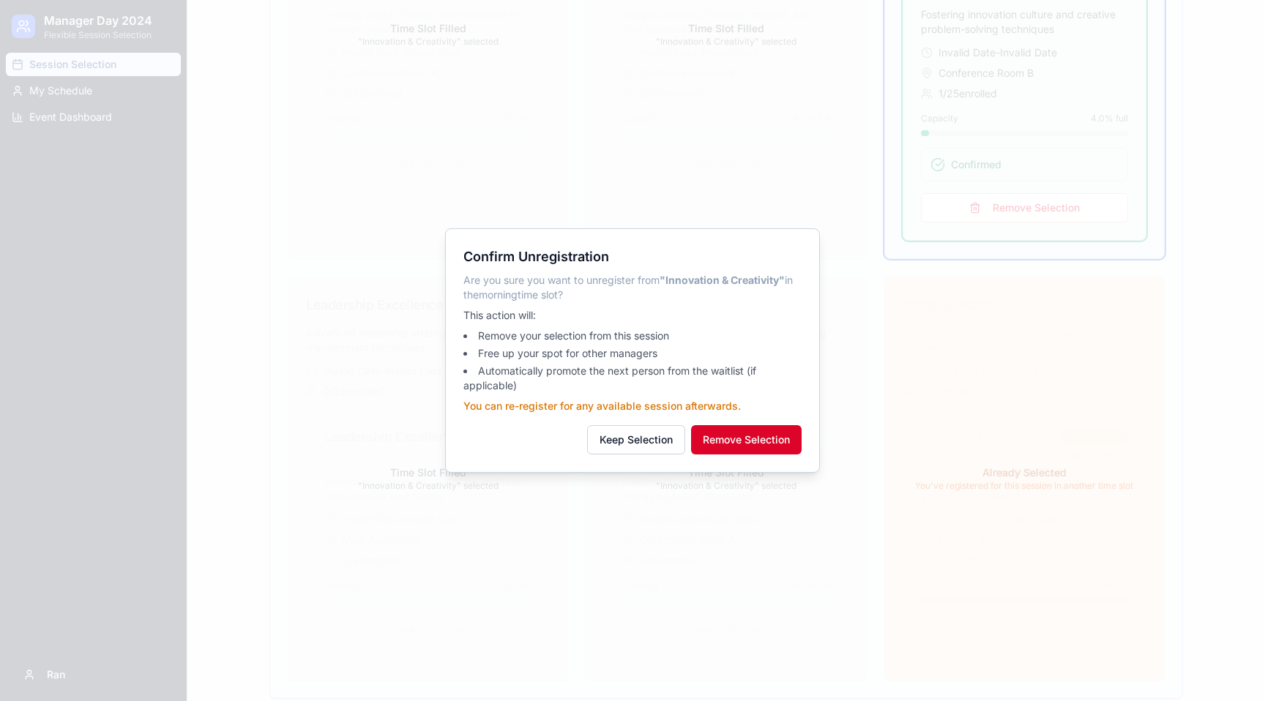
click at [739, 434] on button "Remove Selection" at bounding box center [746, 439] width 111 height 29
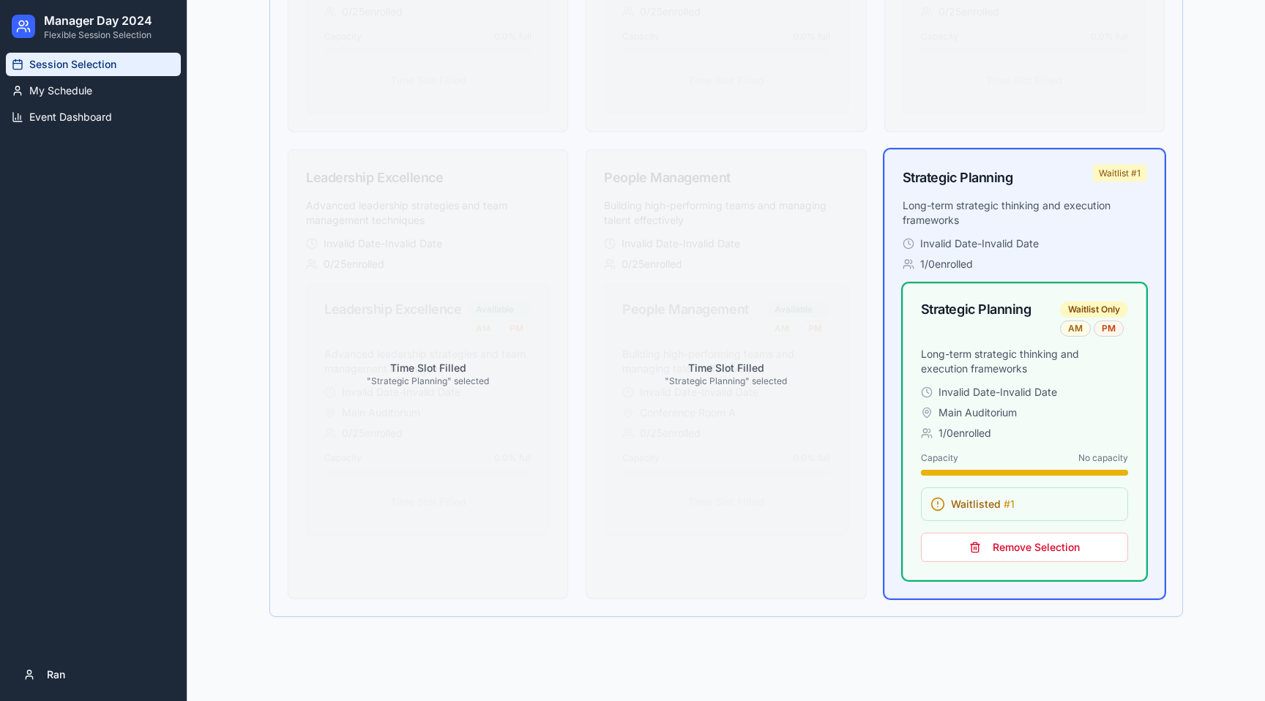
scroll to position [1889, 0]
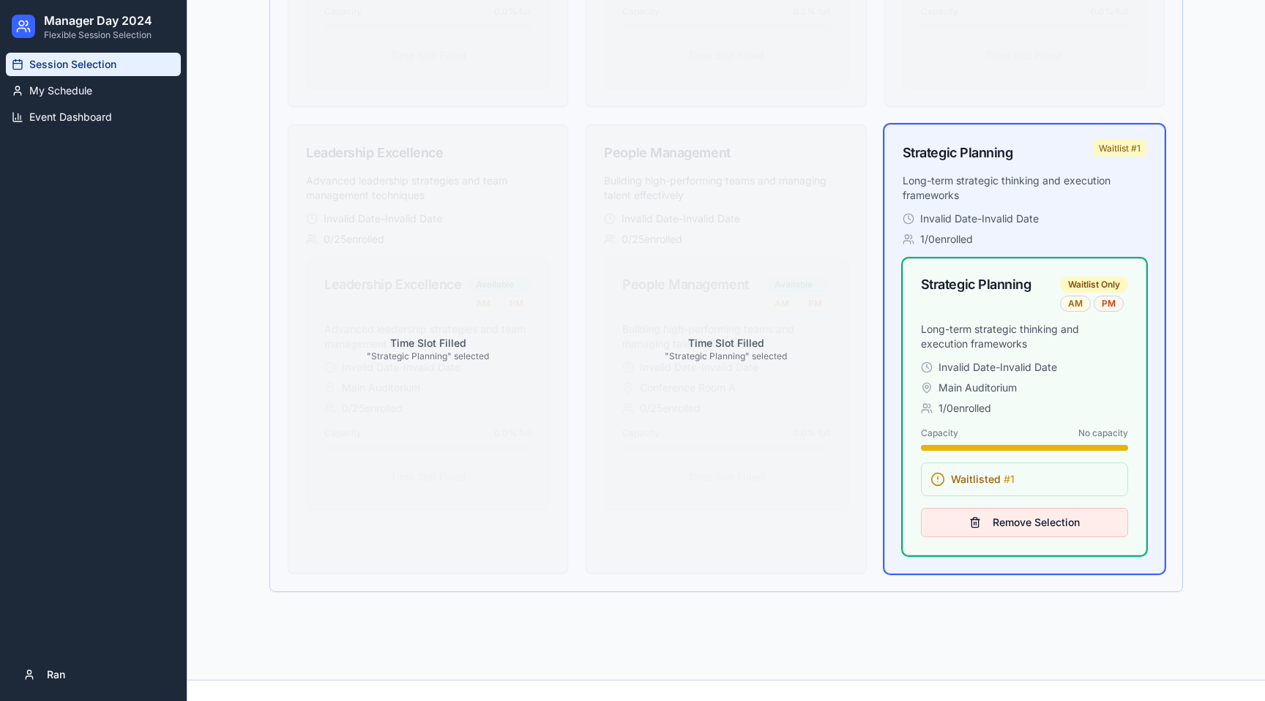
click at [1020, 523] on button "Remove Selection" at bounding box center [1024, 522] width 207 height 29
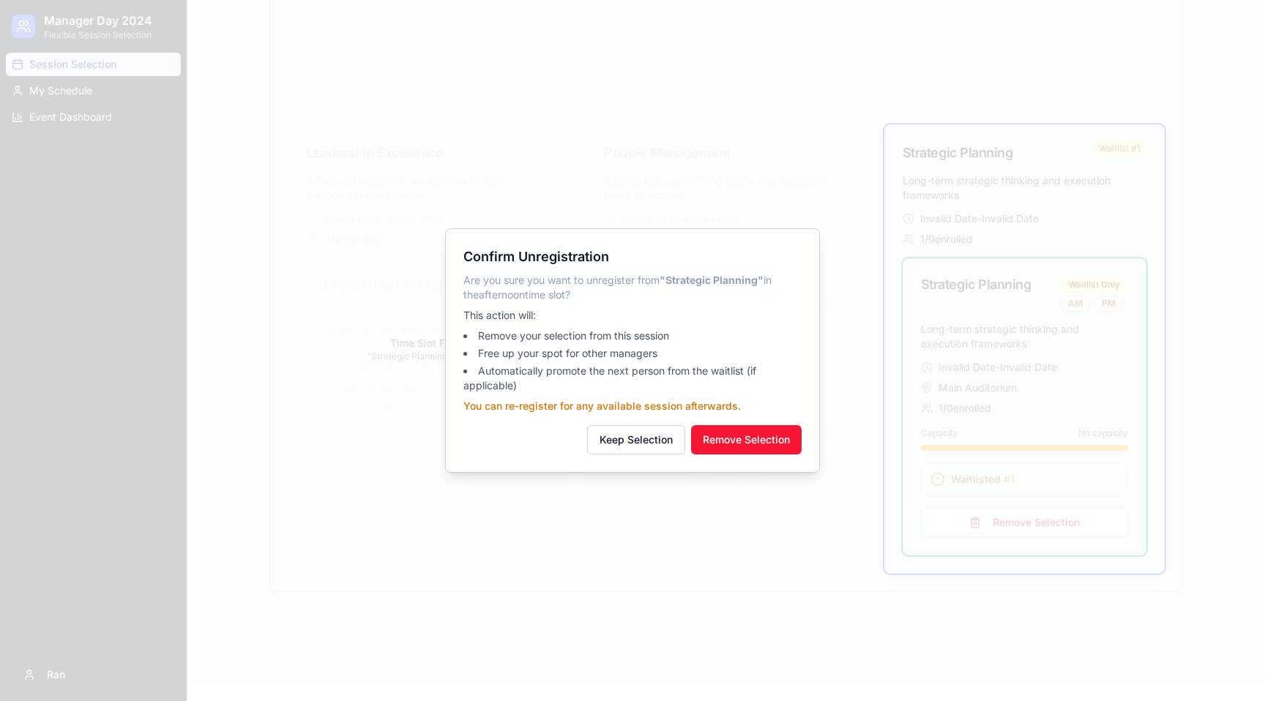
click at [776, 444] on button "Remove Selection" at bounding box center [746, 439] width 111 height 29
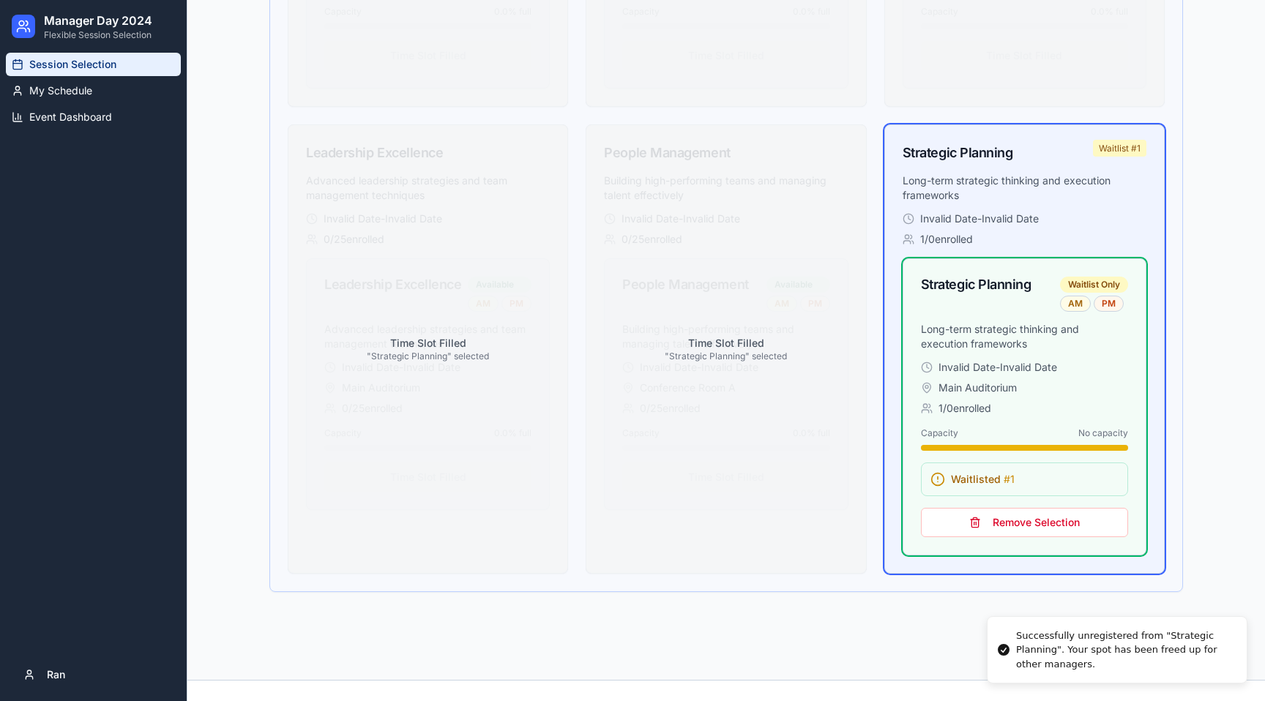
scroll to position [1813, 0]
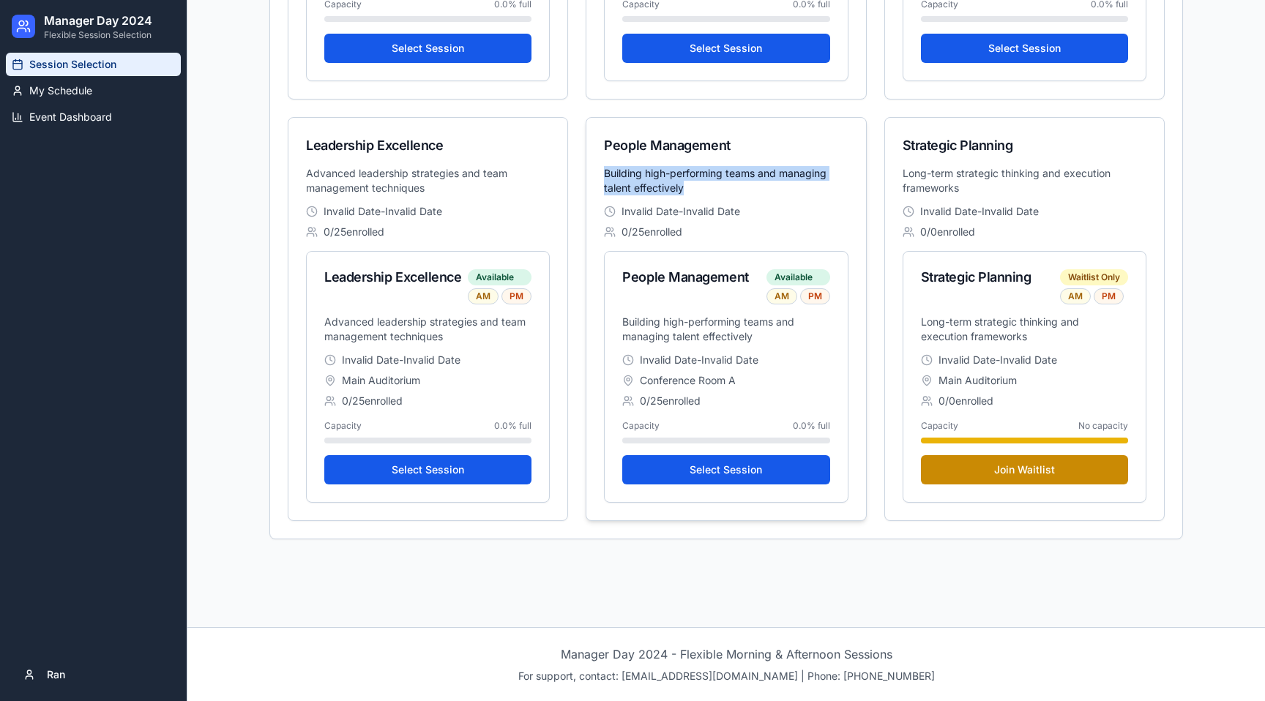
drag, startPoint x: 603, startPoint y: 176, endPoint x: 780, endPoint y: 208, distance: 180.1
click at [780, 204] on div "People Management Building high-performing teams and managing talent effectivel…" at bounding box center [726, 319] width 280 height 404
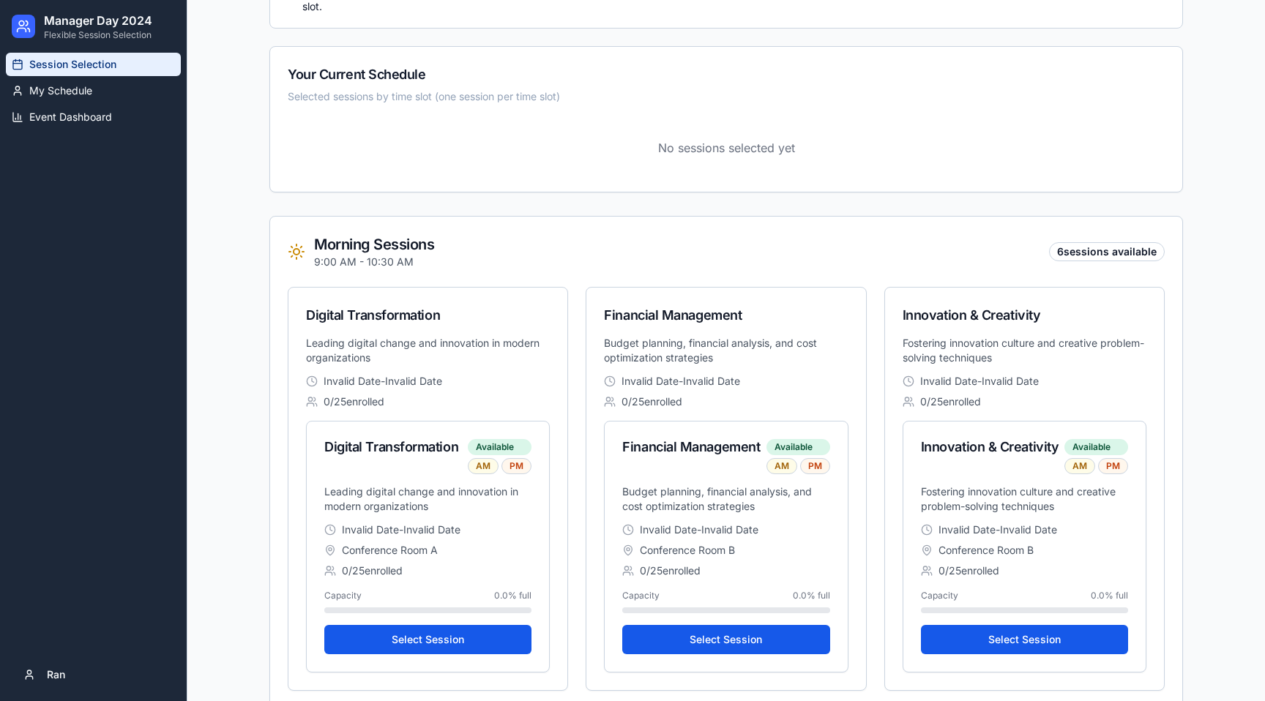
scroll to position [0, 0]
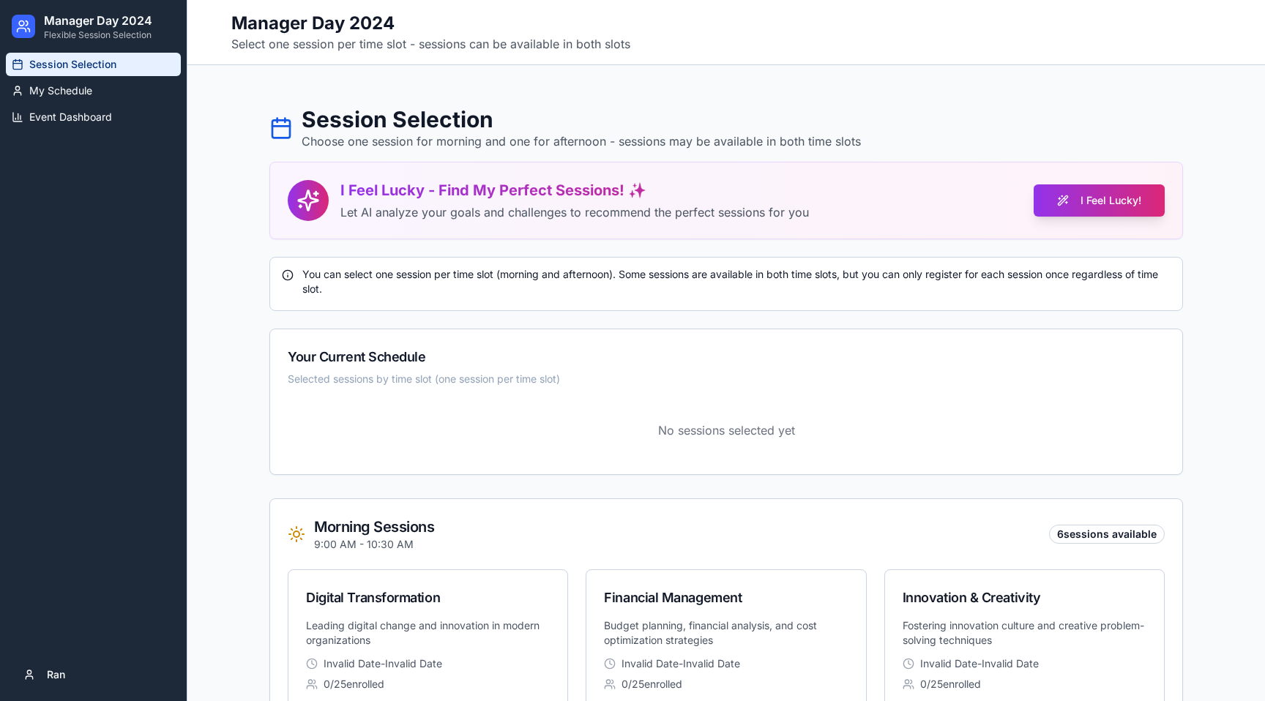
click at [351, 286] on div "You can select one session per time slot (morning and afternoon). Some sessions…" at bounding box center [726, 281] width 889 height 29
click at [1113, 191] on button "I Feel Lucky!" at bounding box center [1099, 200] width 131 height 32
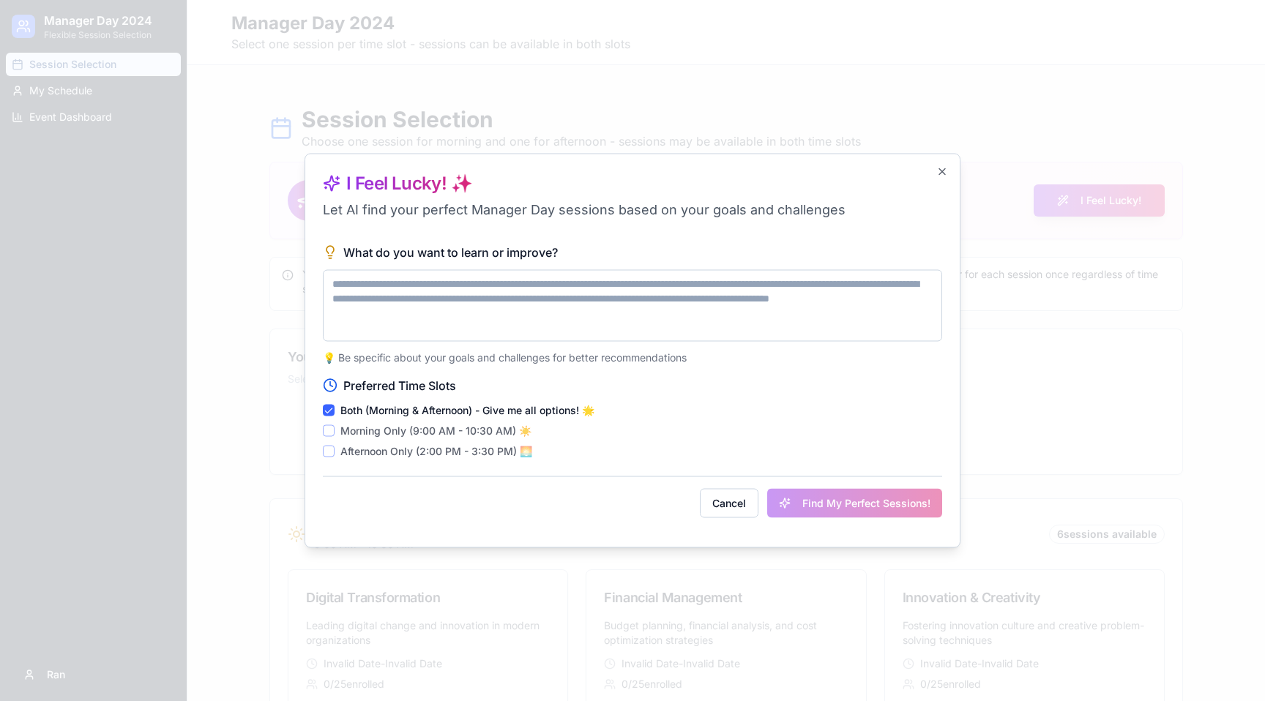
click at [437, 304] on textarea "What do you want to learn or improve?" at bounding box center [632, 306] width 619 height 72
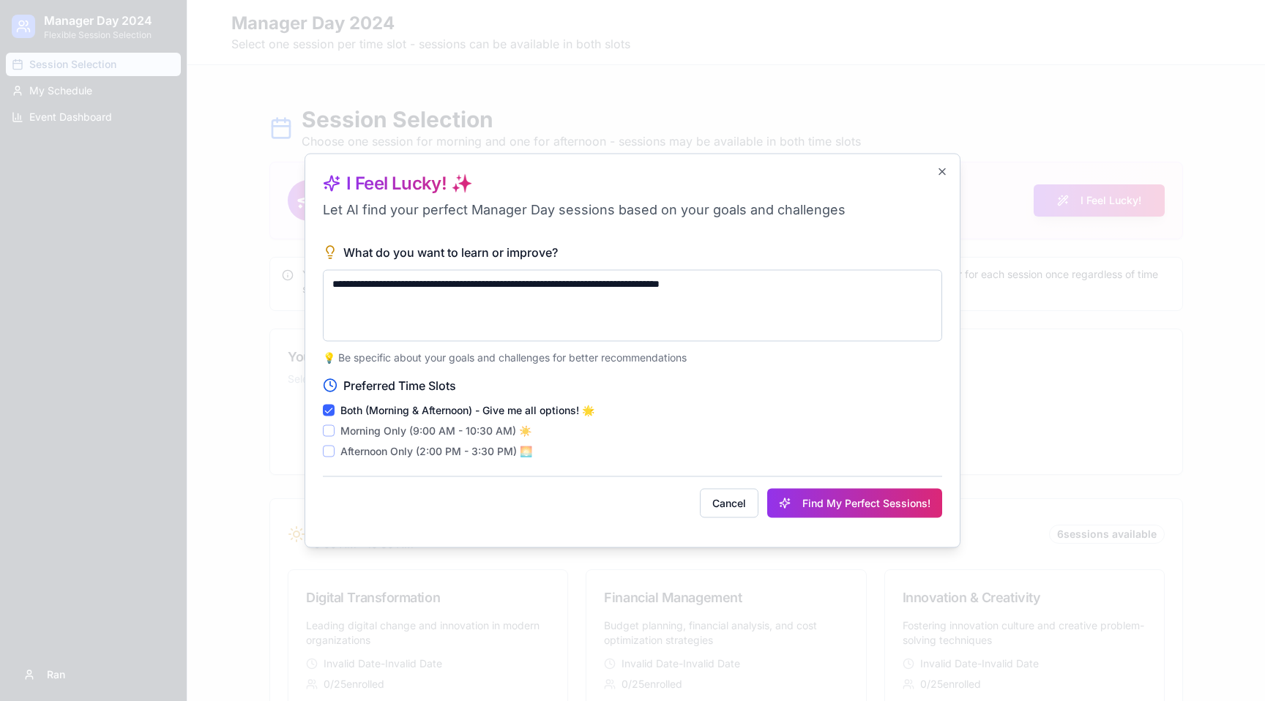
click at [570, 284] on textarea "**********" at bounding box center [632, 306] width 619 height 72
click at [567, 285] on textarea "**********" at bounding box center [632, 306] width 619 height 72
click at [504, 284] on textarea "**********" at bounding box center [632, 306] width 619 height 72
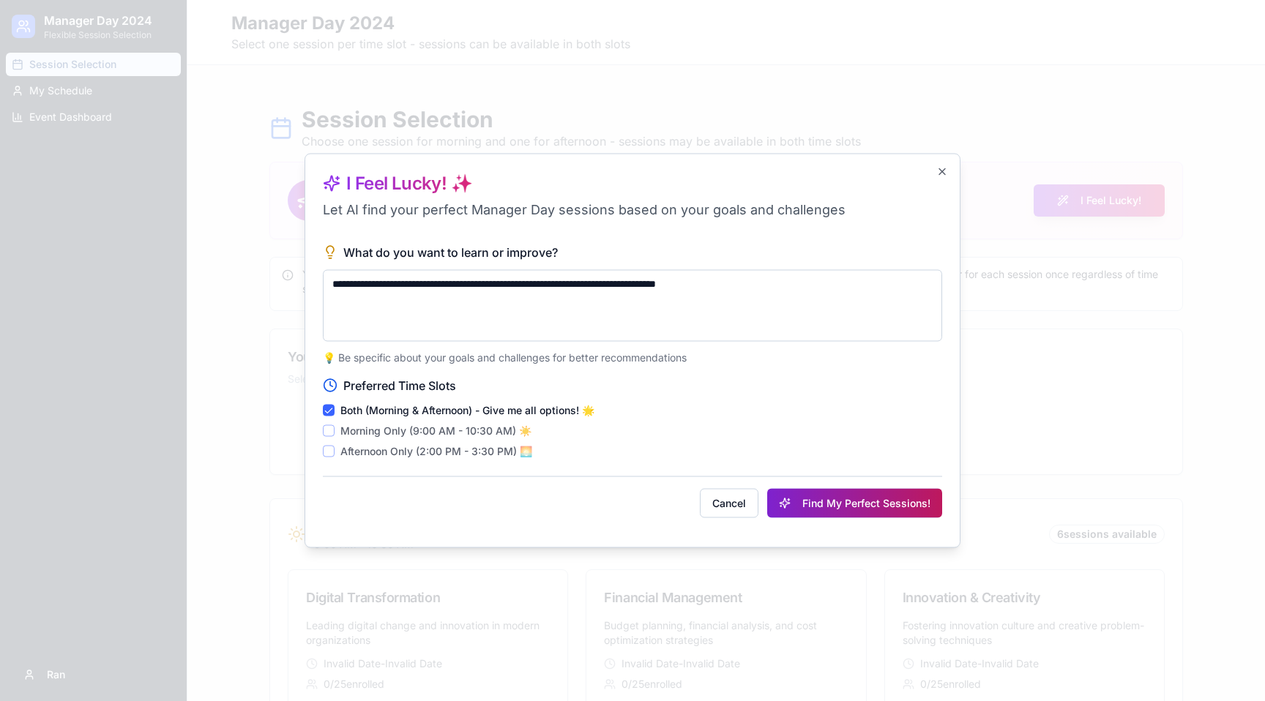
type textarea "**********"
click at [855, 506] on button "Find My Perfect Sessions!" at bounding box center [854, 503] width 175 height 29
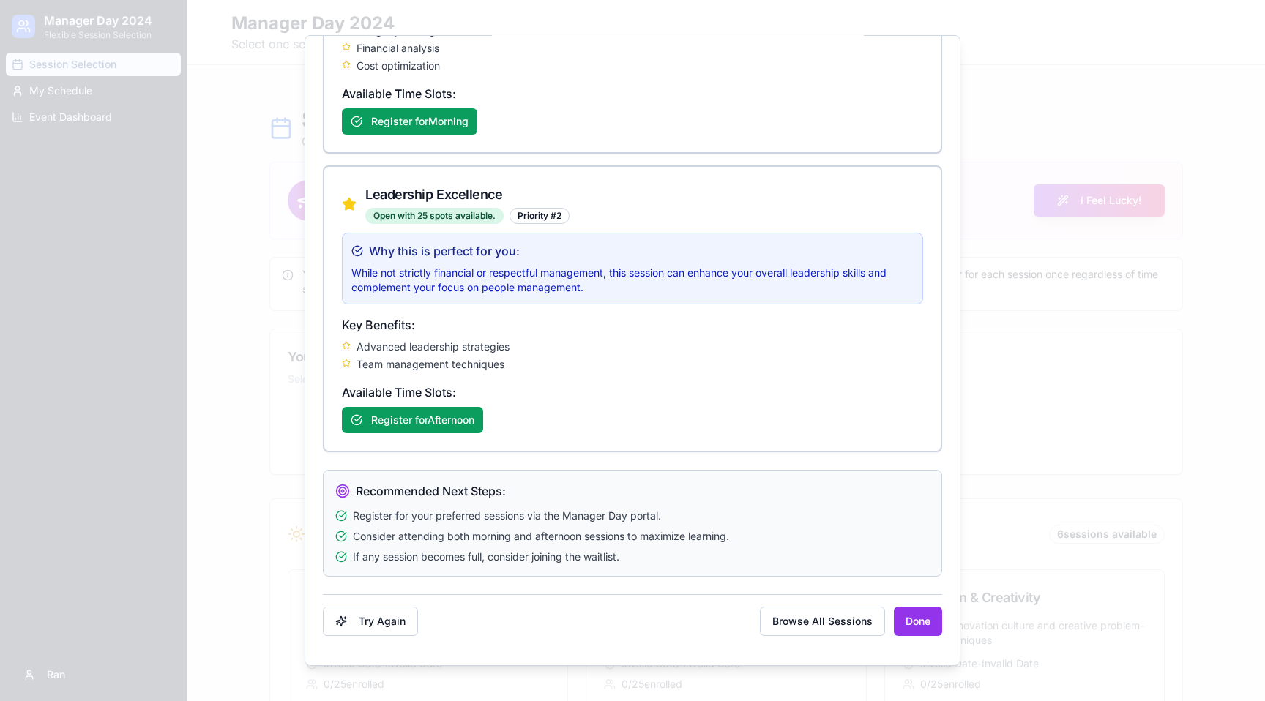
scroll to position [678, 0]
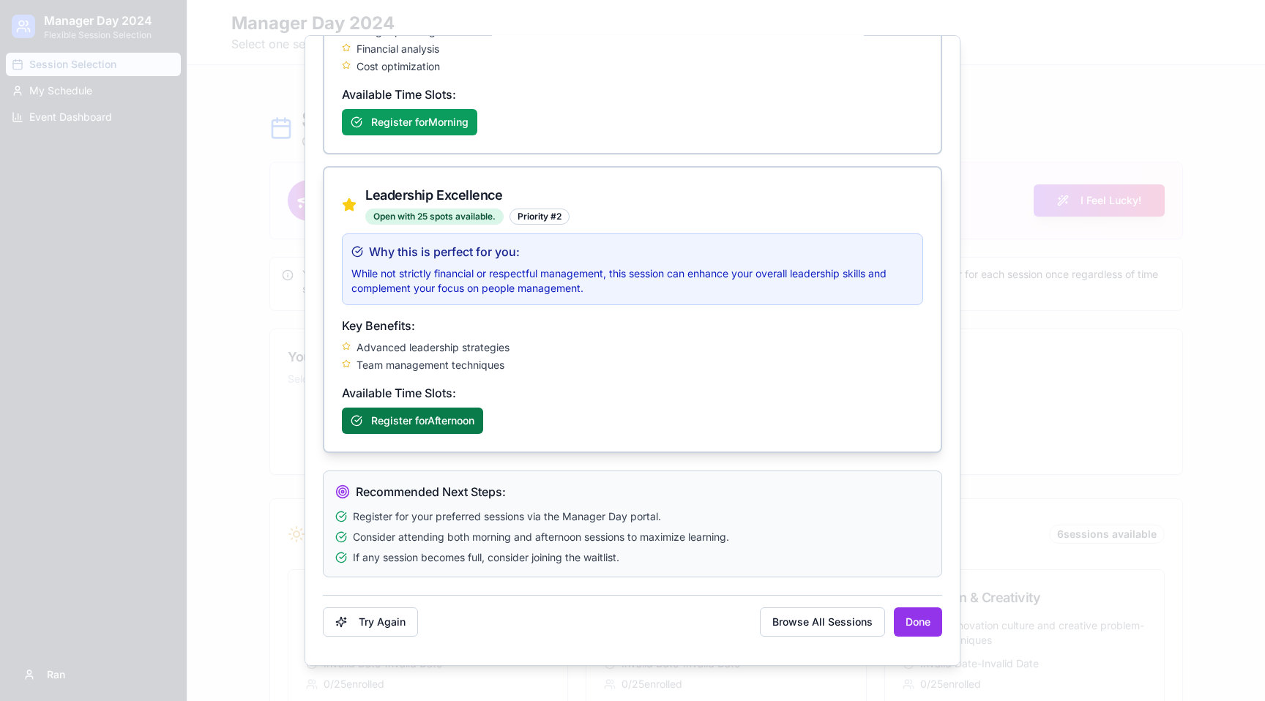
click at [414, 419] on button "Register for Afternoon" at bounding box center [412, 421] width 141 height 26
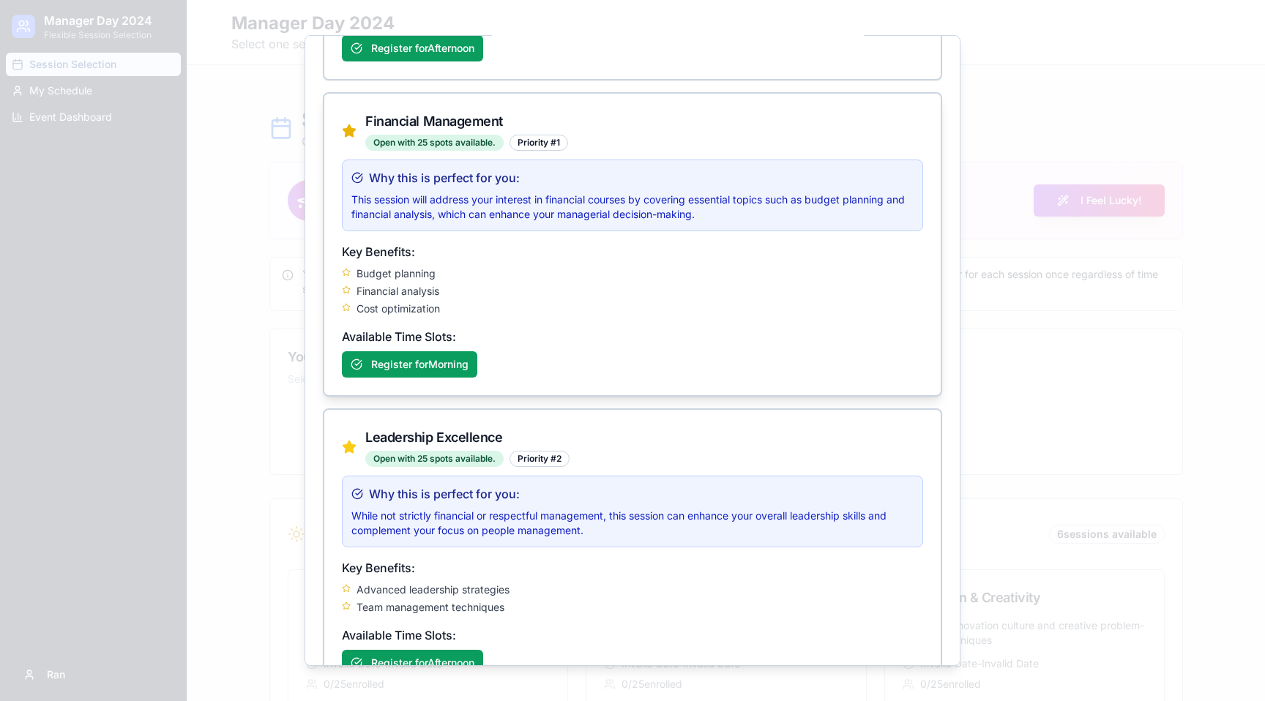
scroll to position [0, 0]
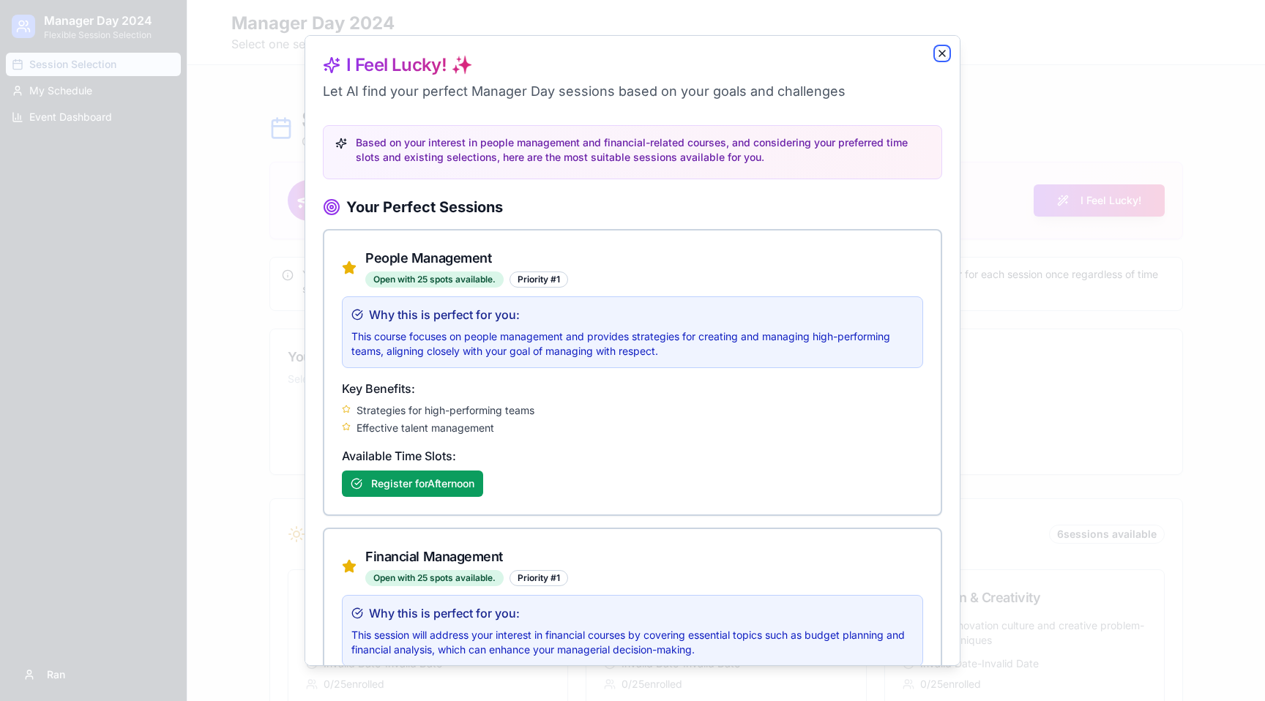
click at [941, 48] on icon "button" at bounding box center [942, 54] width 12 height 12
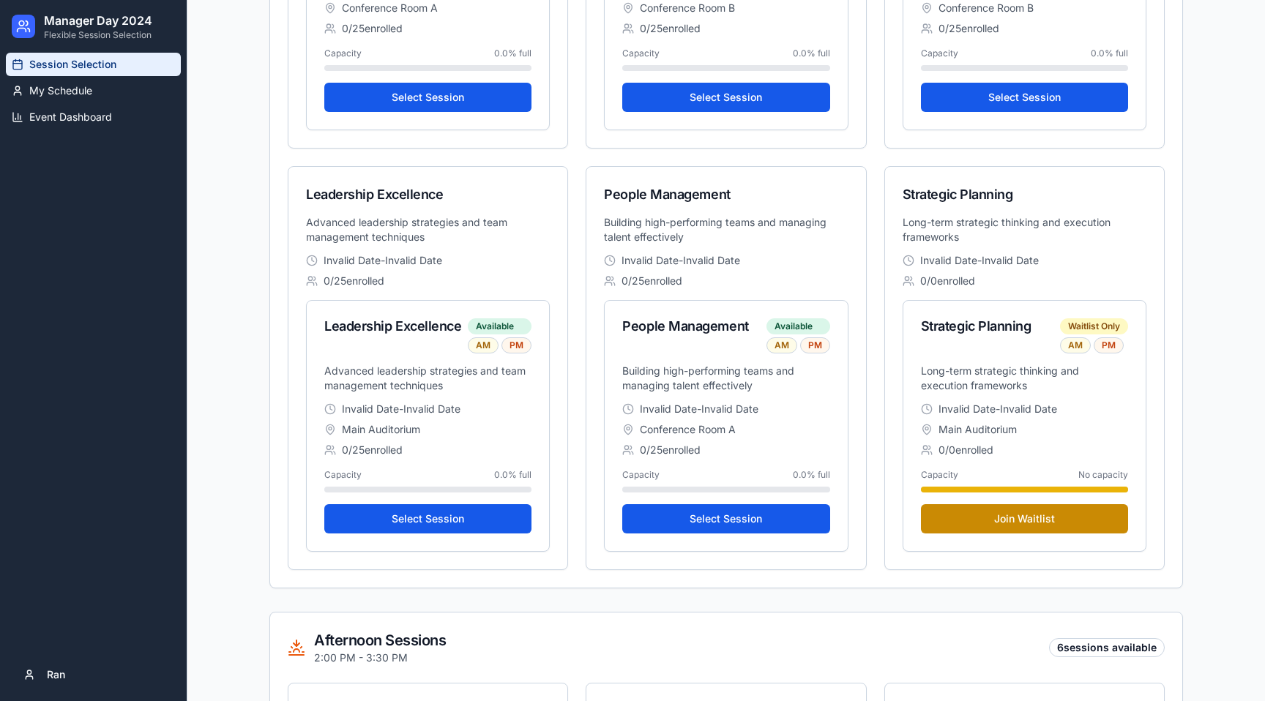
scroll to position [824, 0]
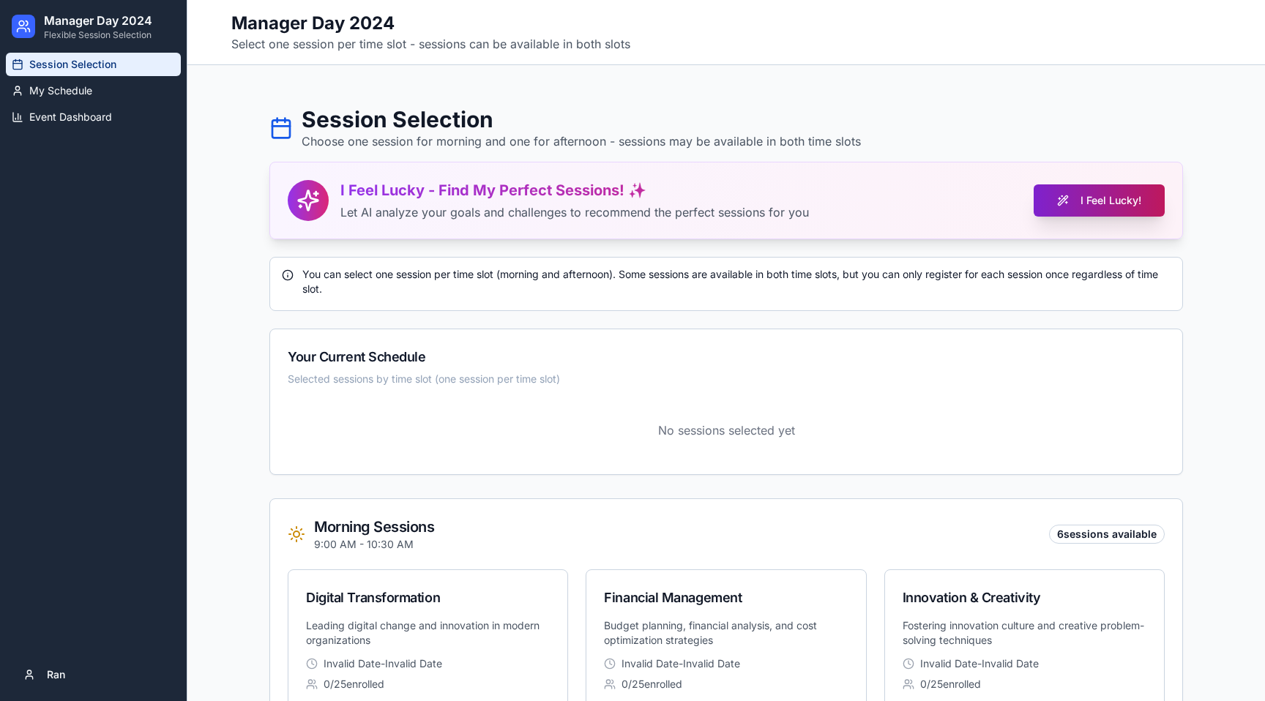
click at [1138, 201] on button "I Feel Lucky!" at bounding box center [1099, 200] width 131 height 32
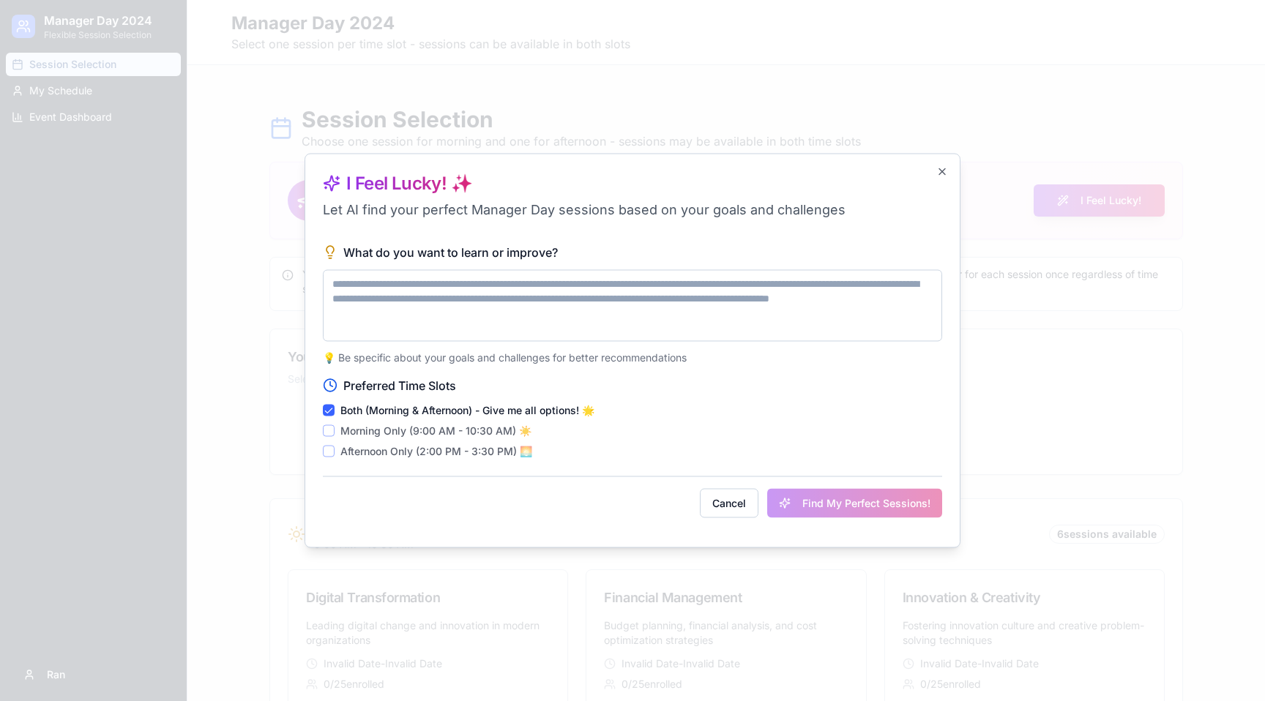
click at [444, 300] on textarea "What do you want to learn or improve?" at bounding box center [632, 306] width 619 height 72
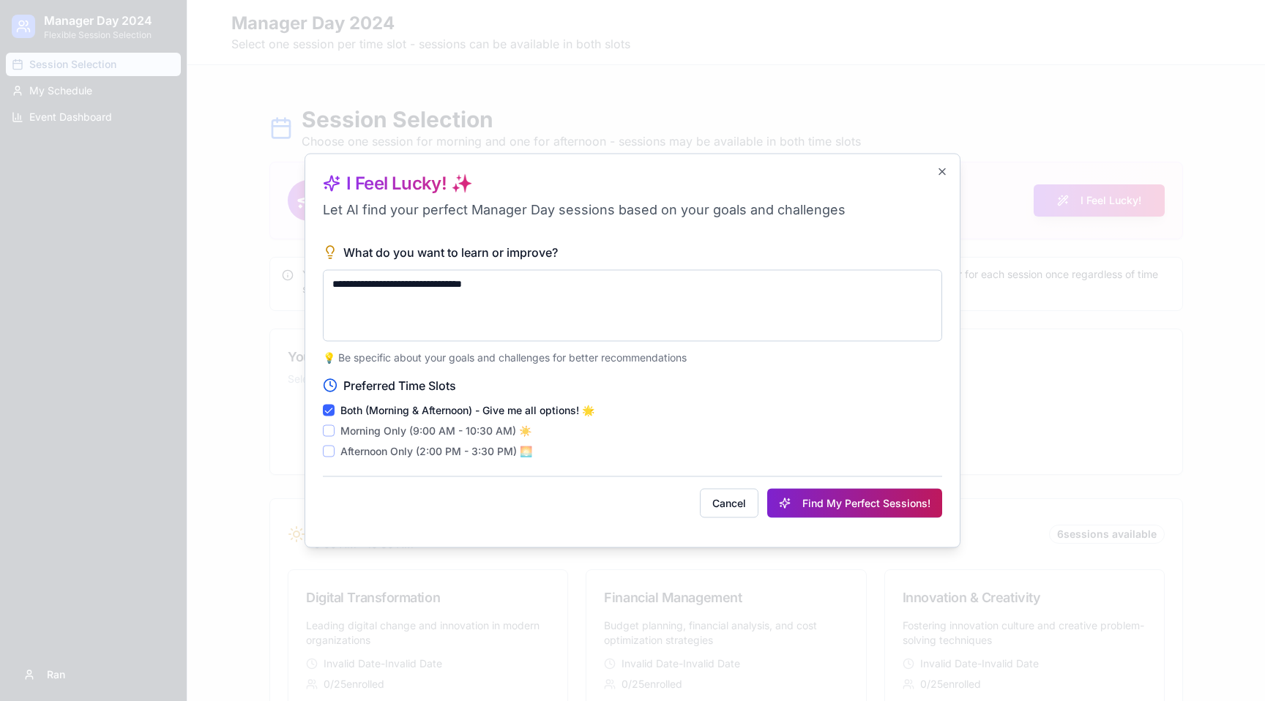
type textarea "**********"
click at [829, 494] on button "Find My Perfect Sessions!" at bounding box center [854, 503] width 175 height 29
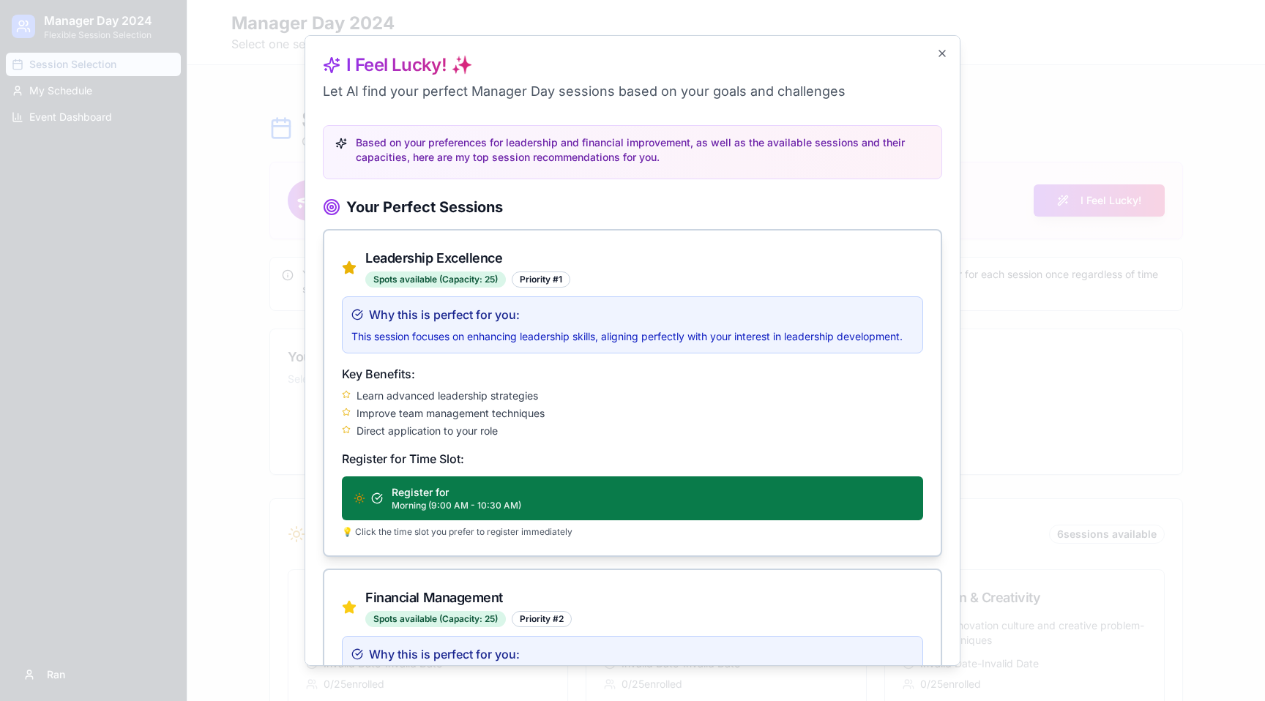
click at [416, 496] on span "Register for" at bounding box center [420, 492] width 57 height 15
click at [426, 500] on span "Morning (9:00 AM - 10:30 AM)" at bounding box center [457, 506] width 130 height 12
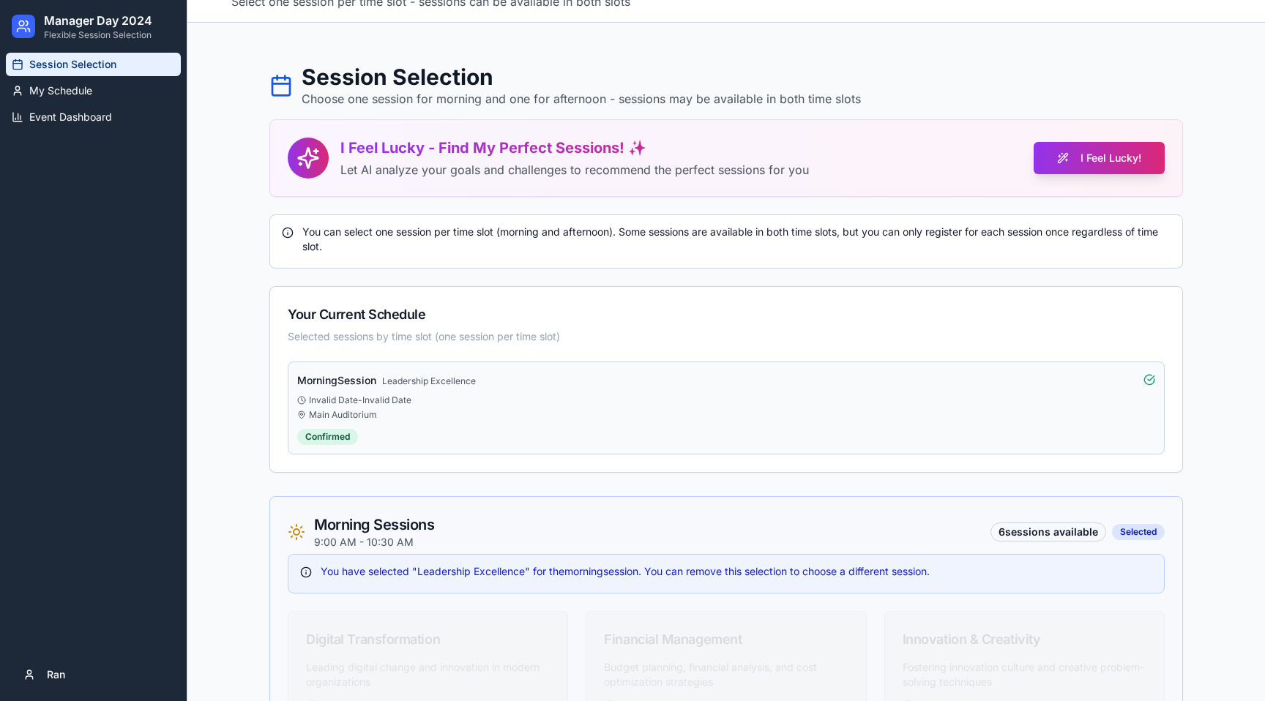
scroll to position [45, 0]
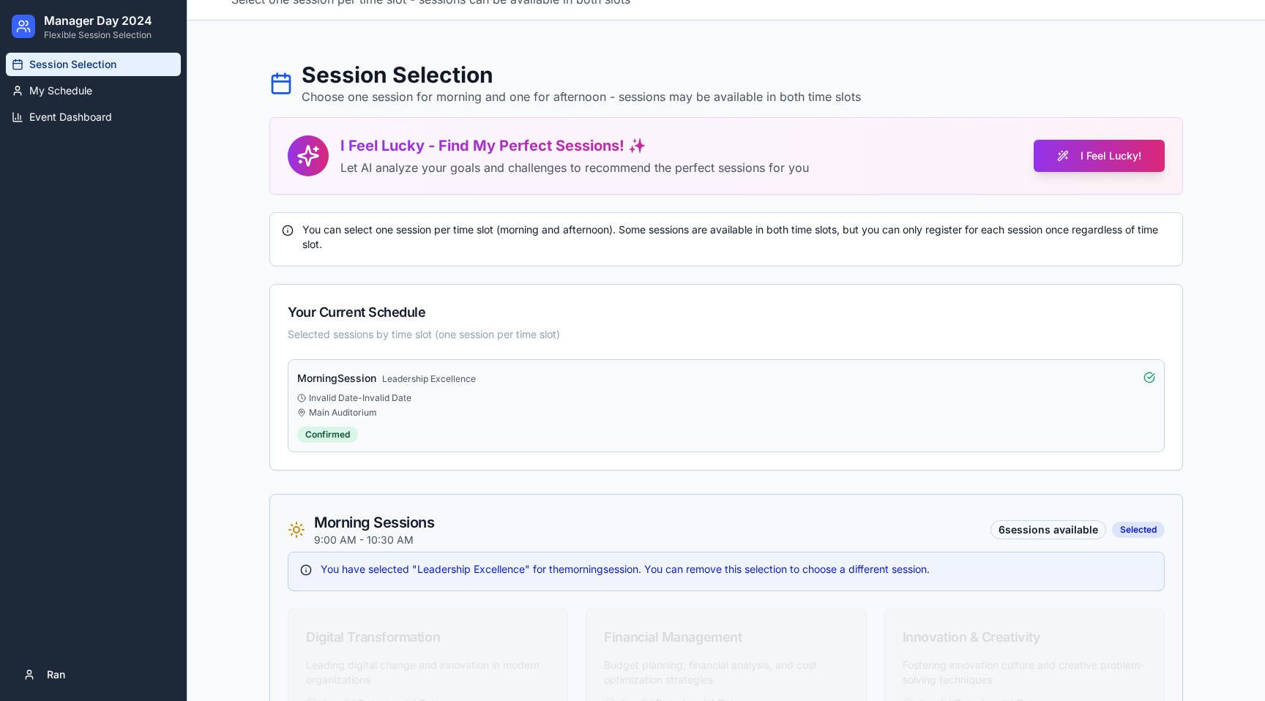
click at [682, 396] on div "Invalid Date - Invalid Date" at bounding box center [726, 398] width 858 height 12
click at [1004, 392] on div "Invalid Date - Invalid Date" at bounding box center [726, 398] width 858 height 12
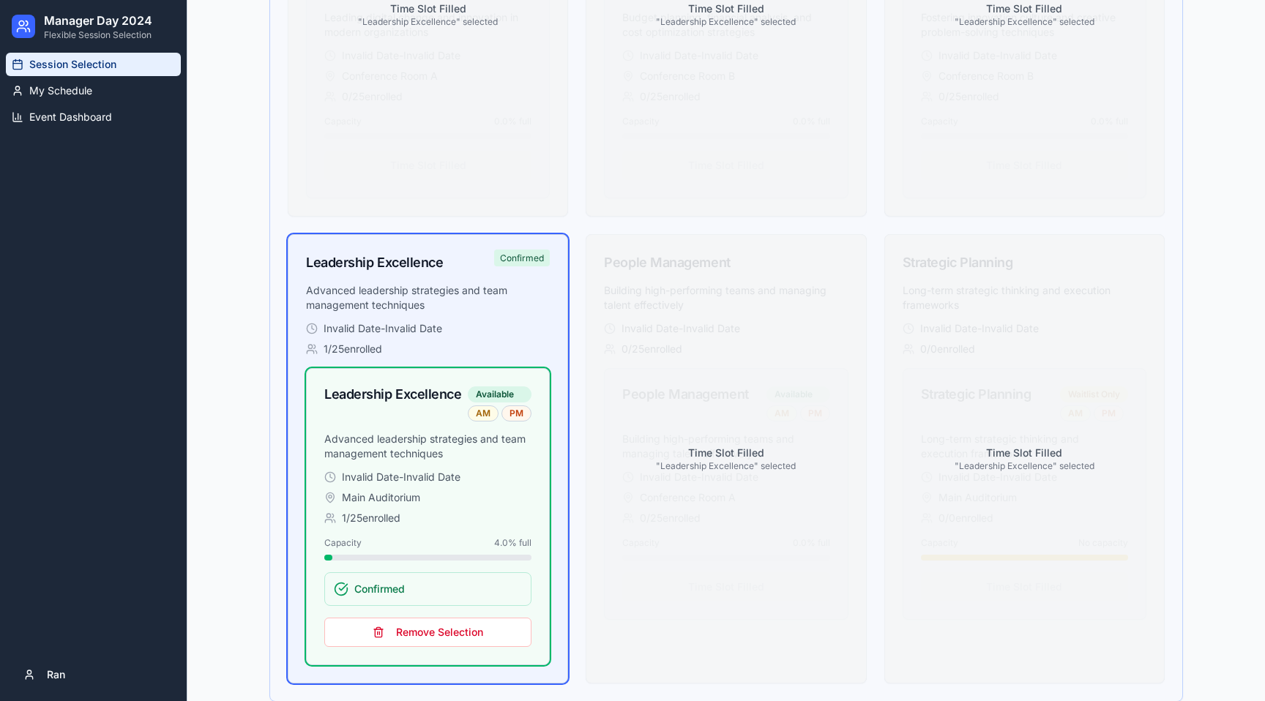
scroll to position [846, 0]
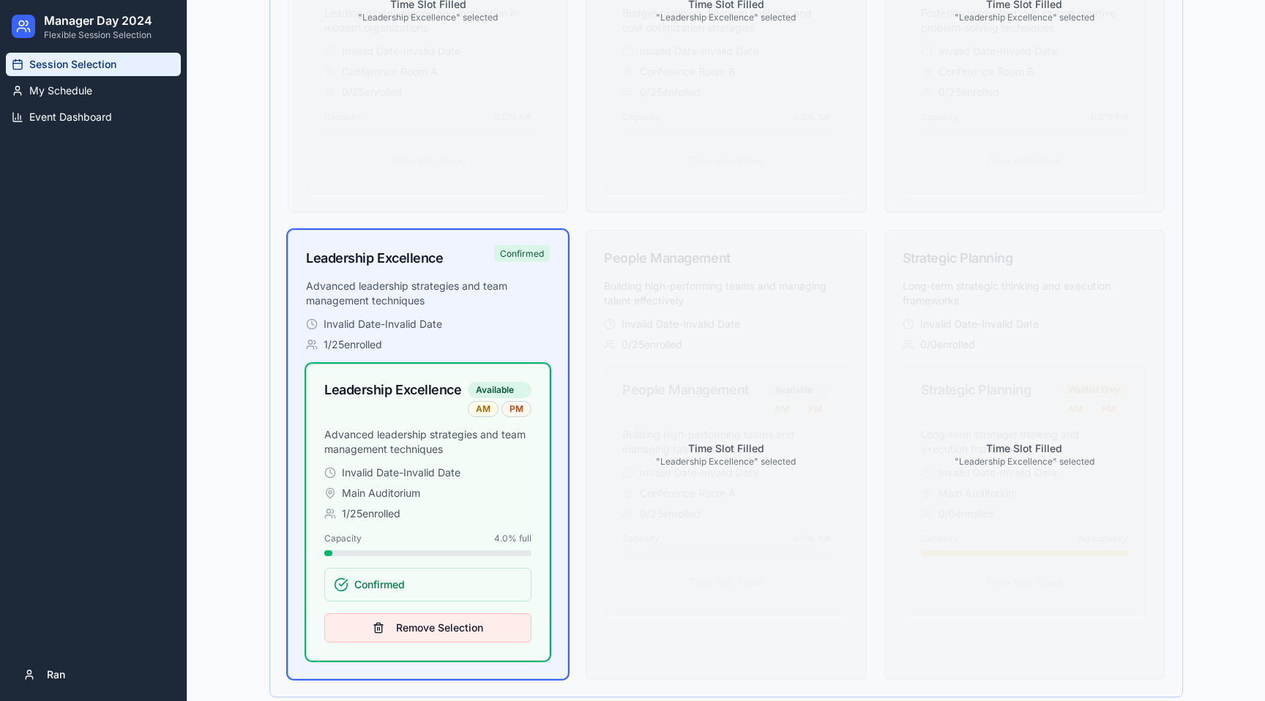
click at [415, 621] on button "Remove Selection" at bounding box center [427, 627] width 207 height 29
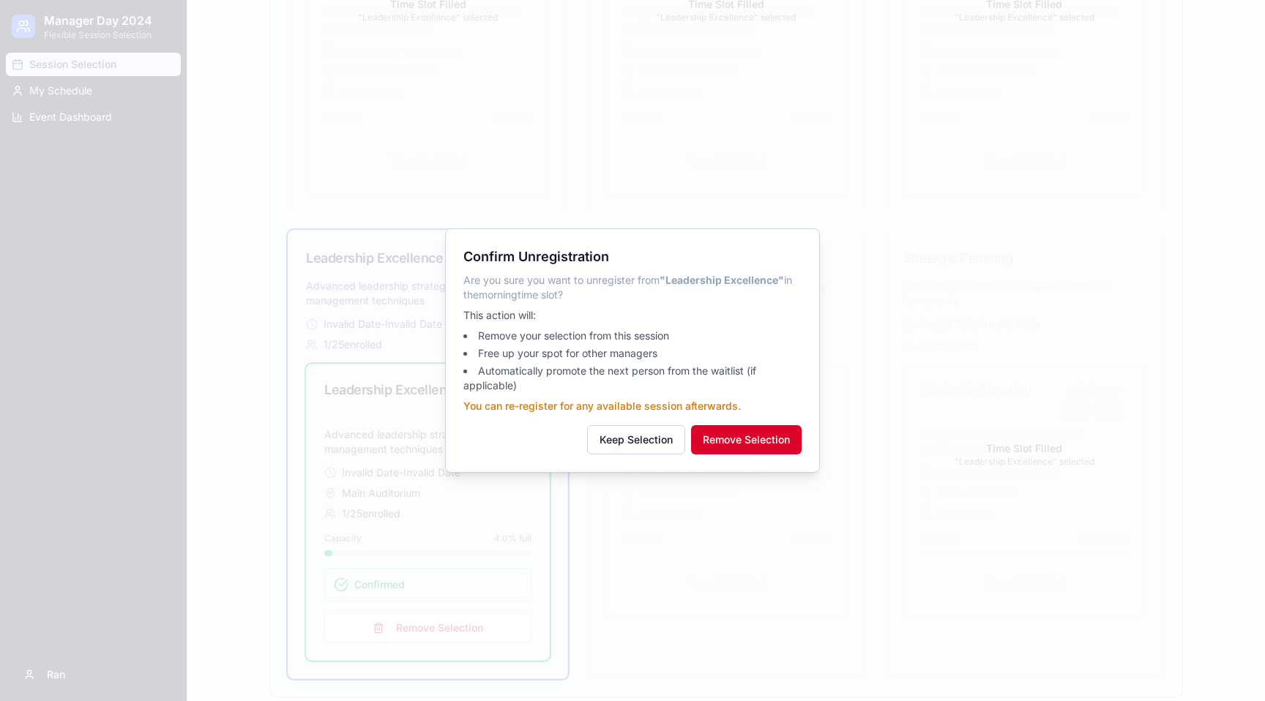
click at [743, 440] on button "Remove Selection" at bounding box center [746, 439] width 111 height 29
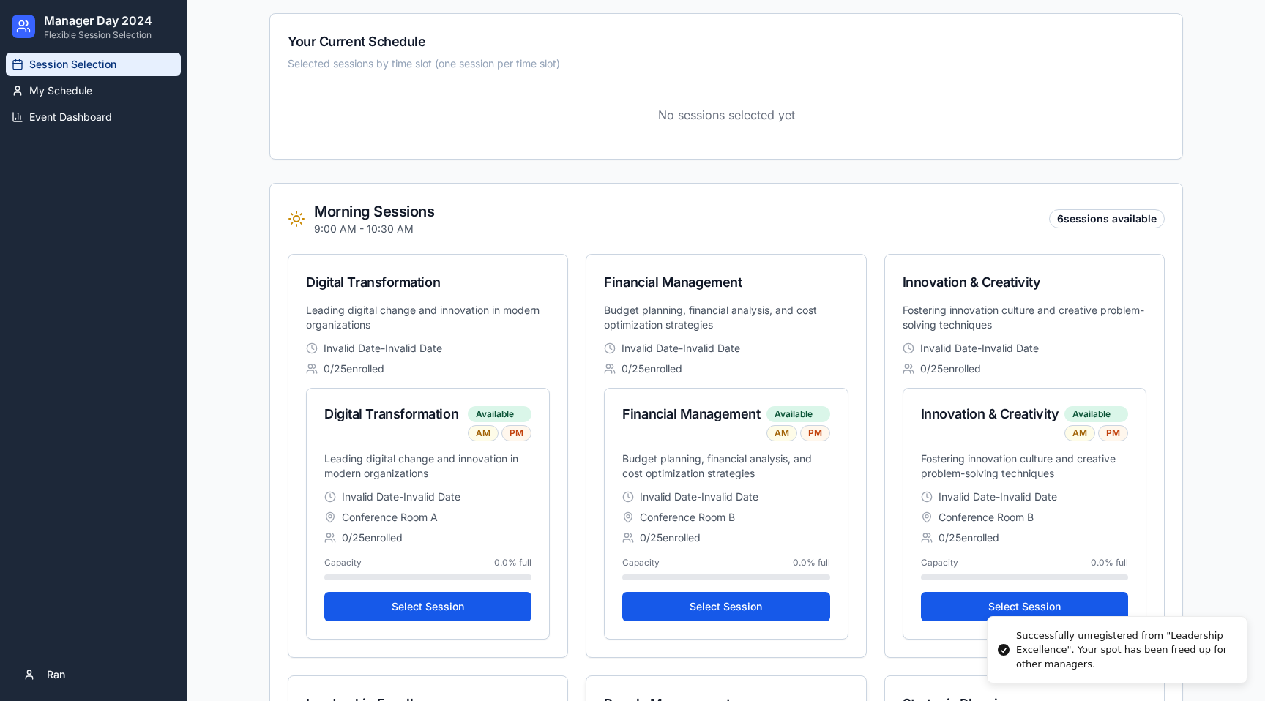
scroll to position [316, 0]
